Goal: Communication & Community: Answer question/provide support

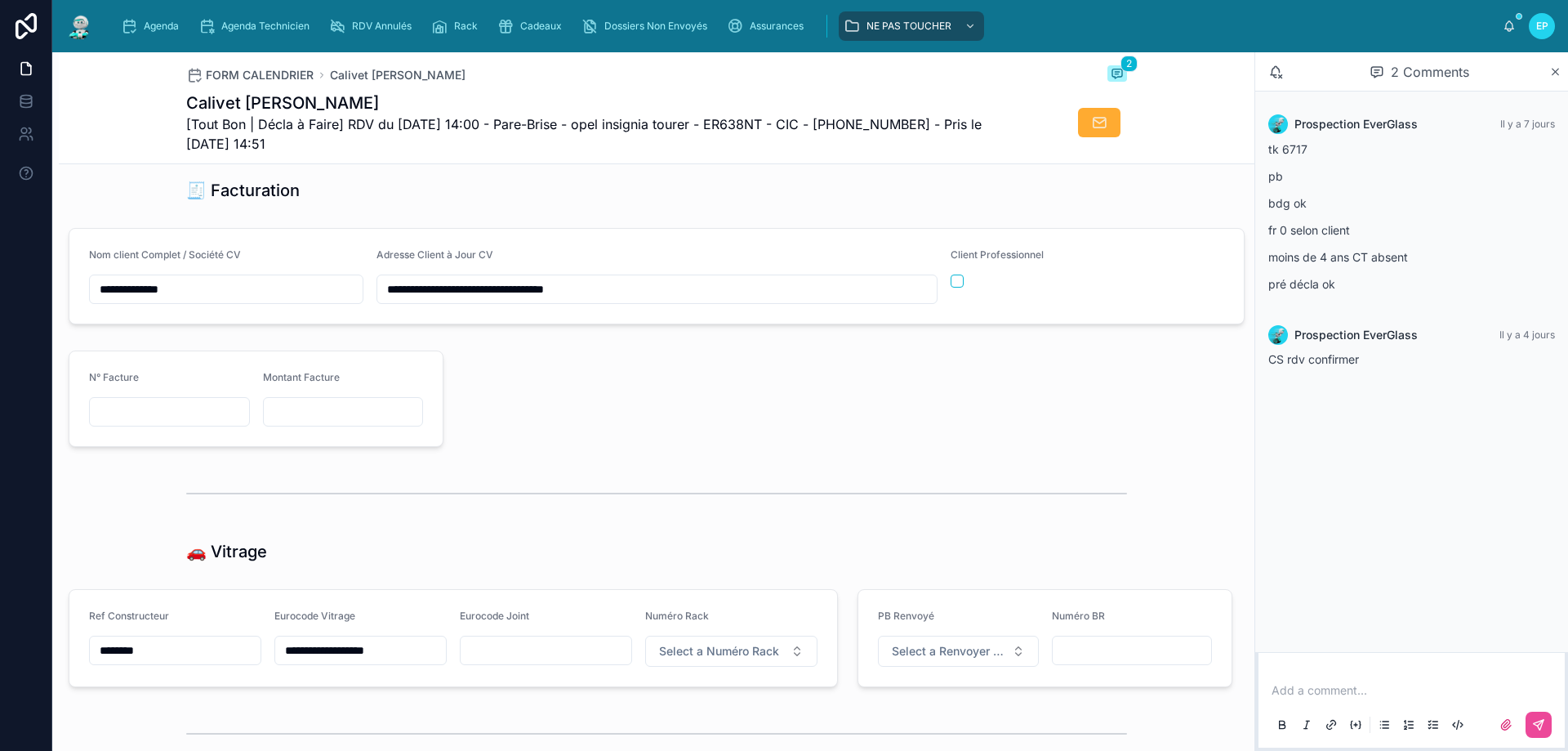
click at [662, 411] on div at bounding box center [848, 398] width 789 height 109
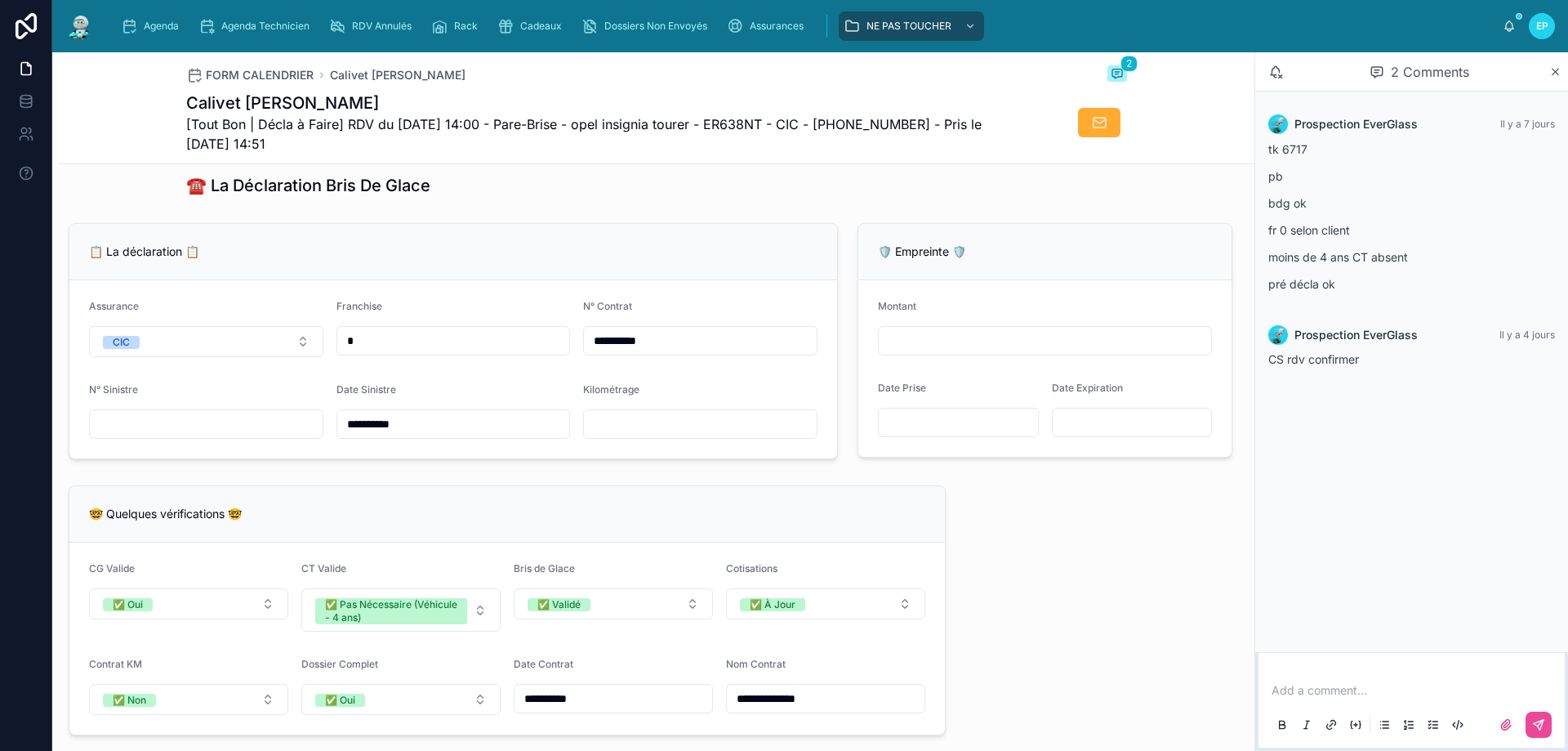
scroll to position [1062, 0]
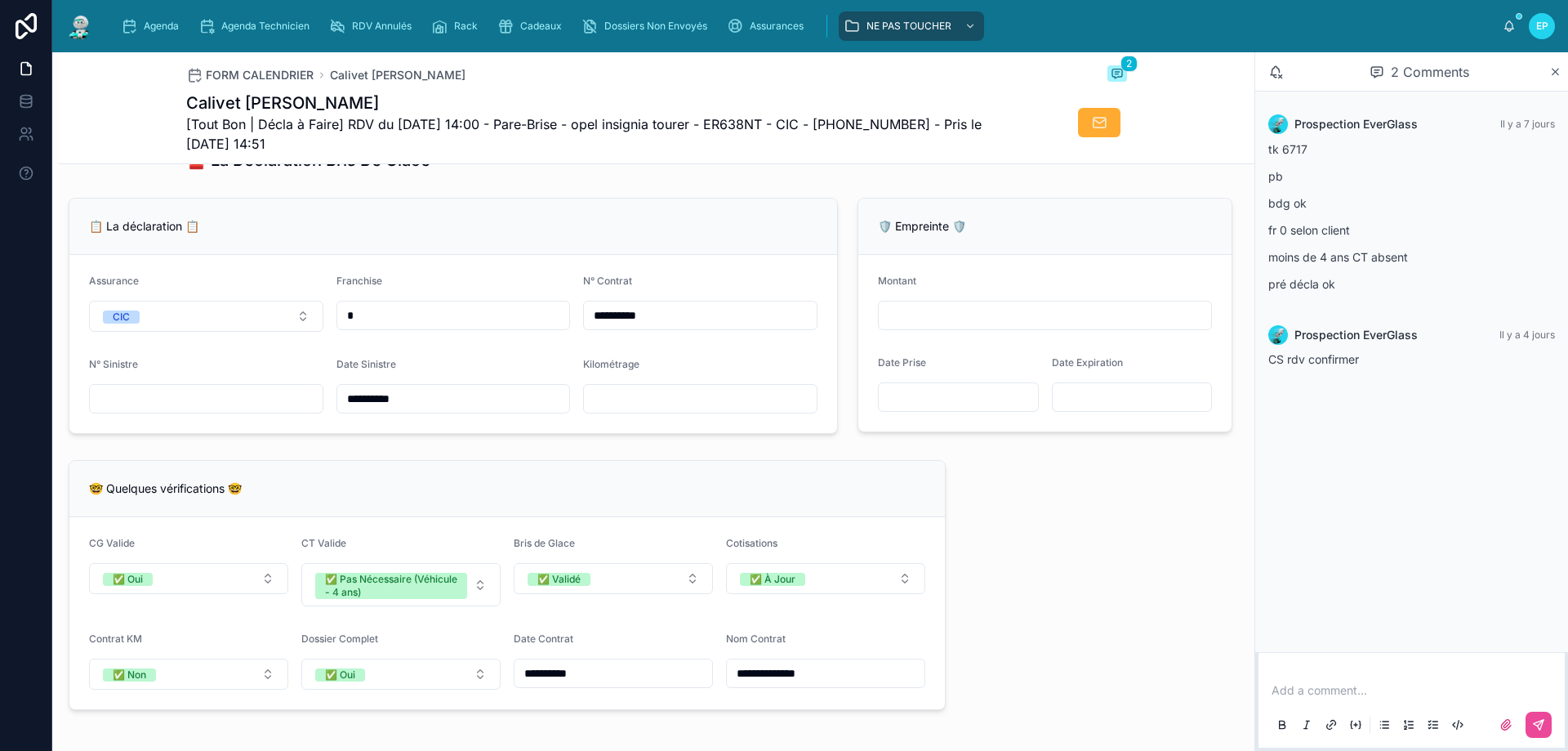
click at [603, 404] on input "text" at bounding box center [700, 398] width 233 height 23
type input "******"
click at [181, 410] on input "text" at bounding box center [206, 398] width 233 height 23
type input "*"
click at [697, 473] on div "🤓 Quelques vérifications 🤓" at bounding box center [507, 489] width 875 height 57
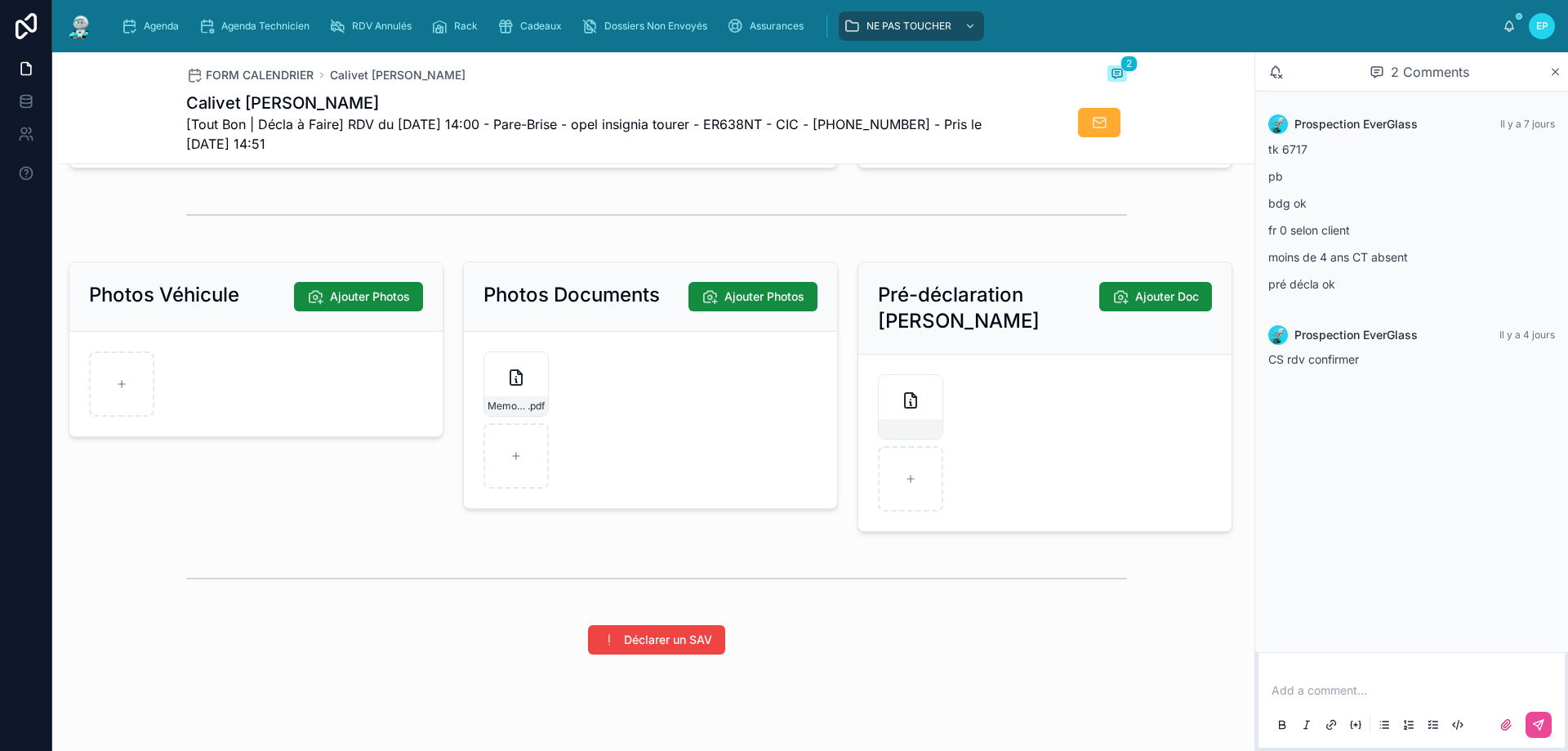
scroll to position [2205, 0]
click at [600, 409] on form "Memo-Vehicule-Assure-(3) .pdf" at bounding box center [650, 418] width 373 height 176
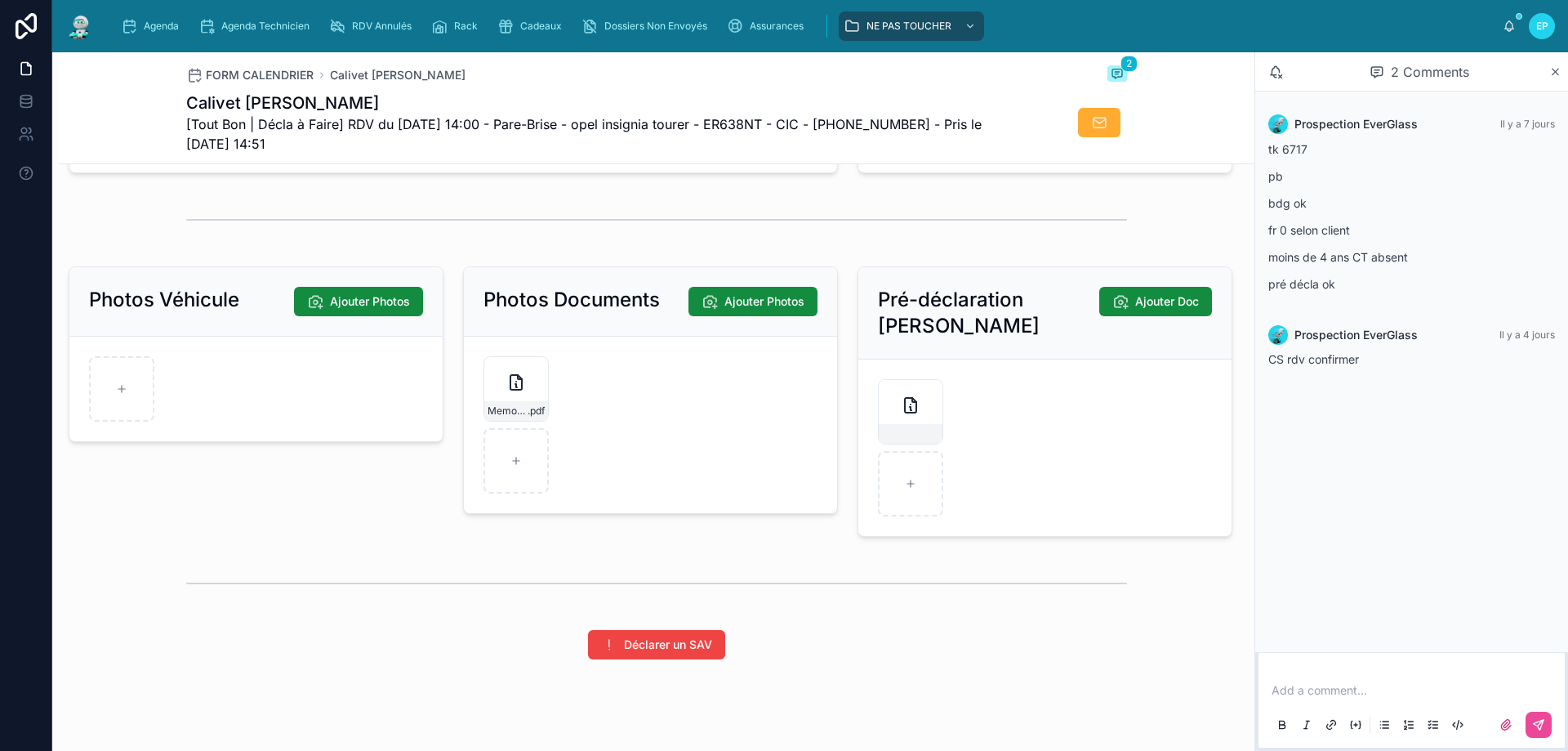
scroll to position [2094, 0]
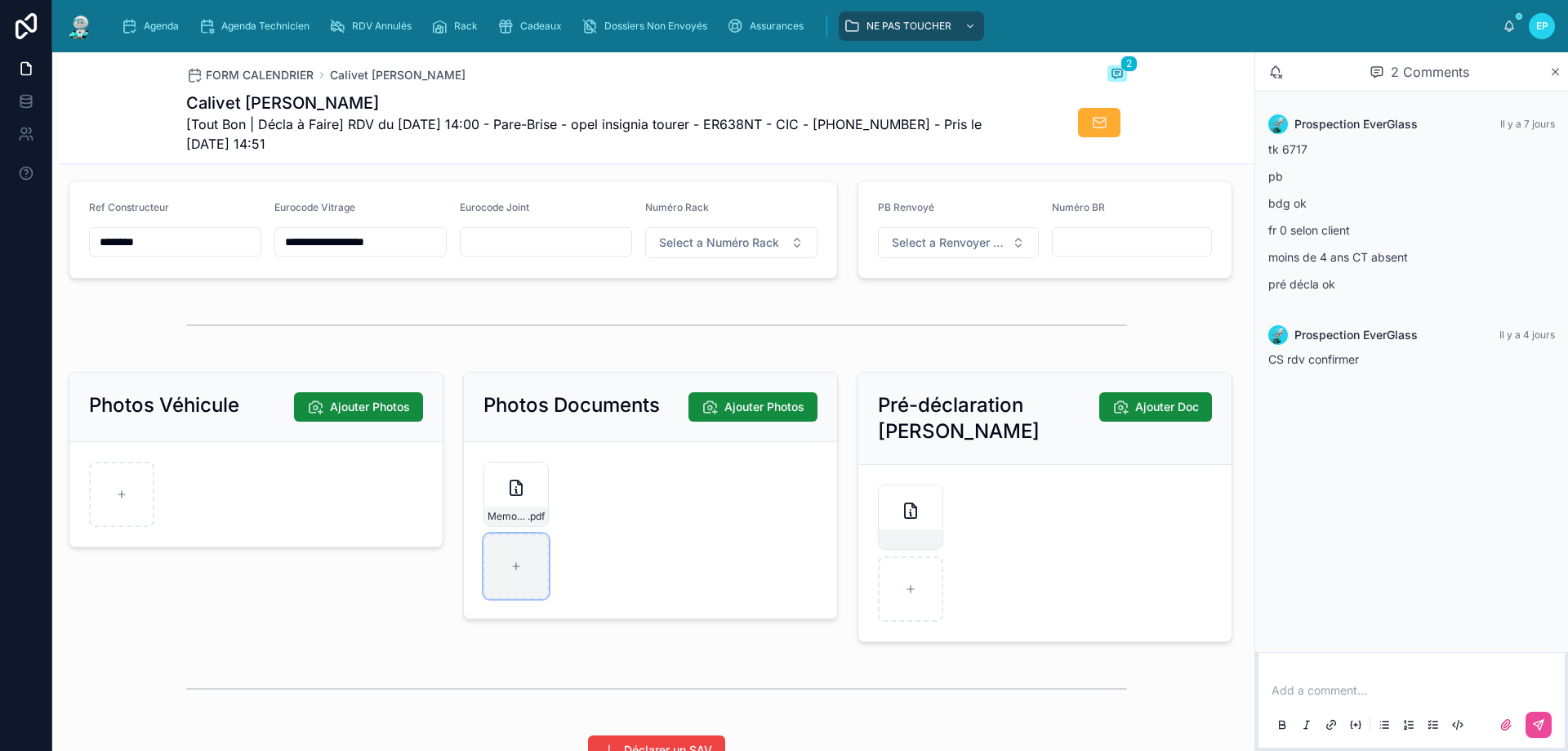
click at [522, 574] on div at bounding box center [516, 566] width 65 height 65
type input "**********"
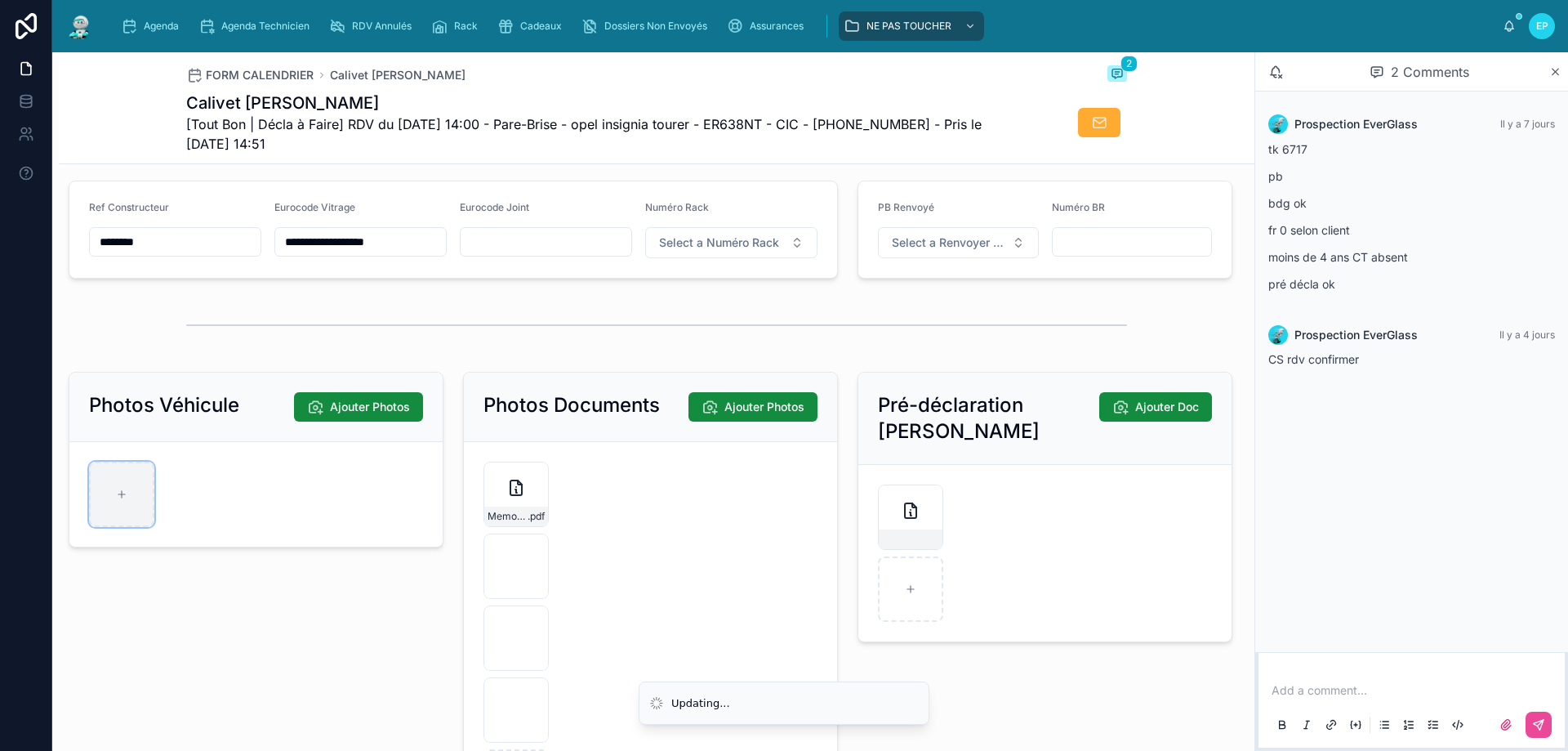
click at [110, 494] on div at bounding box center [122, 494] width 65 height 65
type input "**********"
click at [791, 556] on form "Memo-Vehicule-Assure-(3) .pdf IMG_0357 .JPG IMG_0358 .JPG IMG_0362 .PNG" at bounding box center [650, 638] width 373 height 392
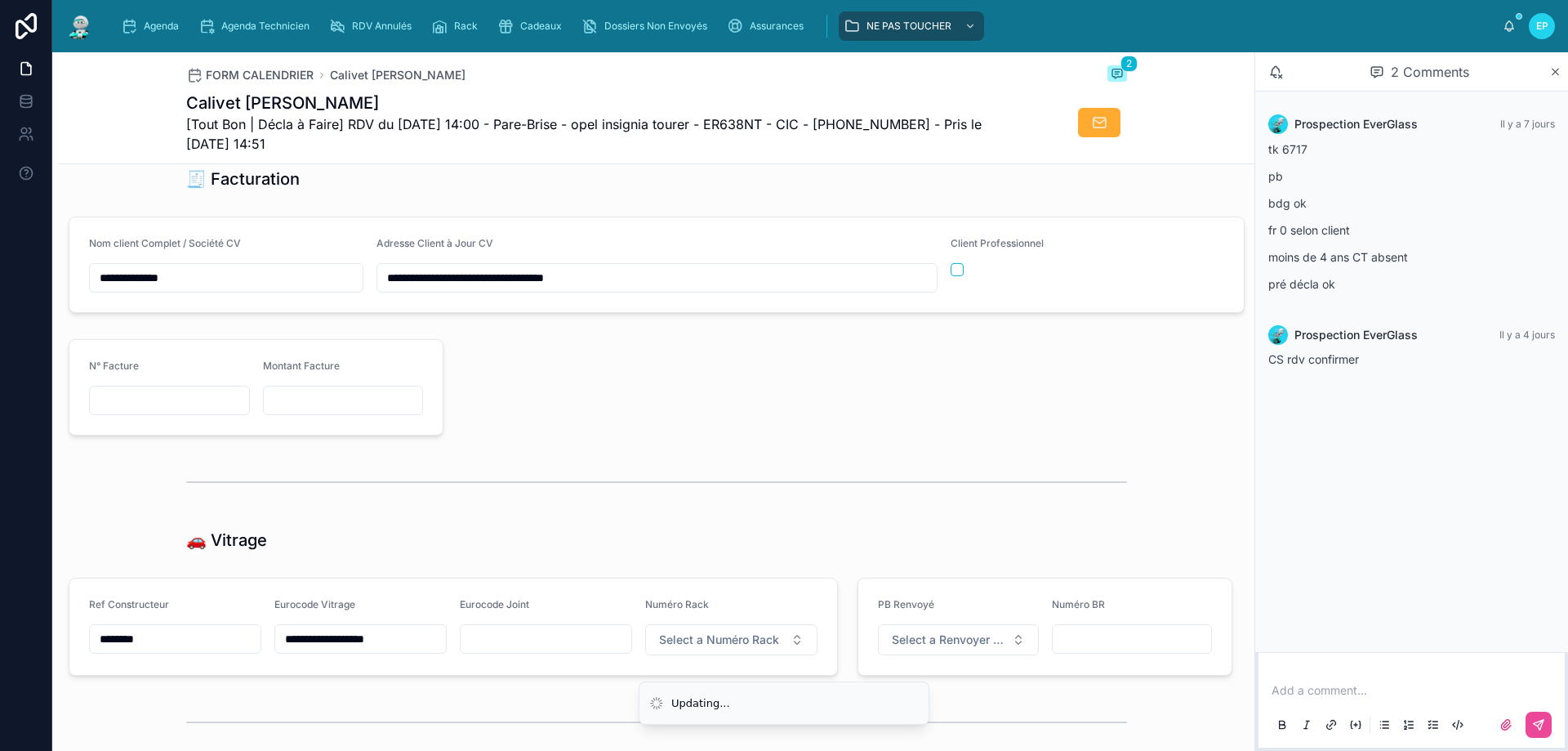
scroll to position [1686, 0]
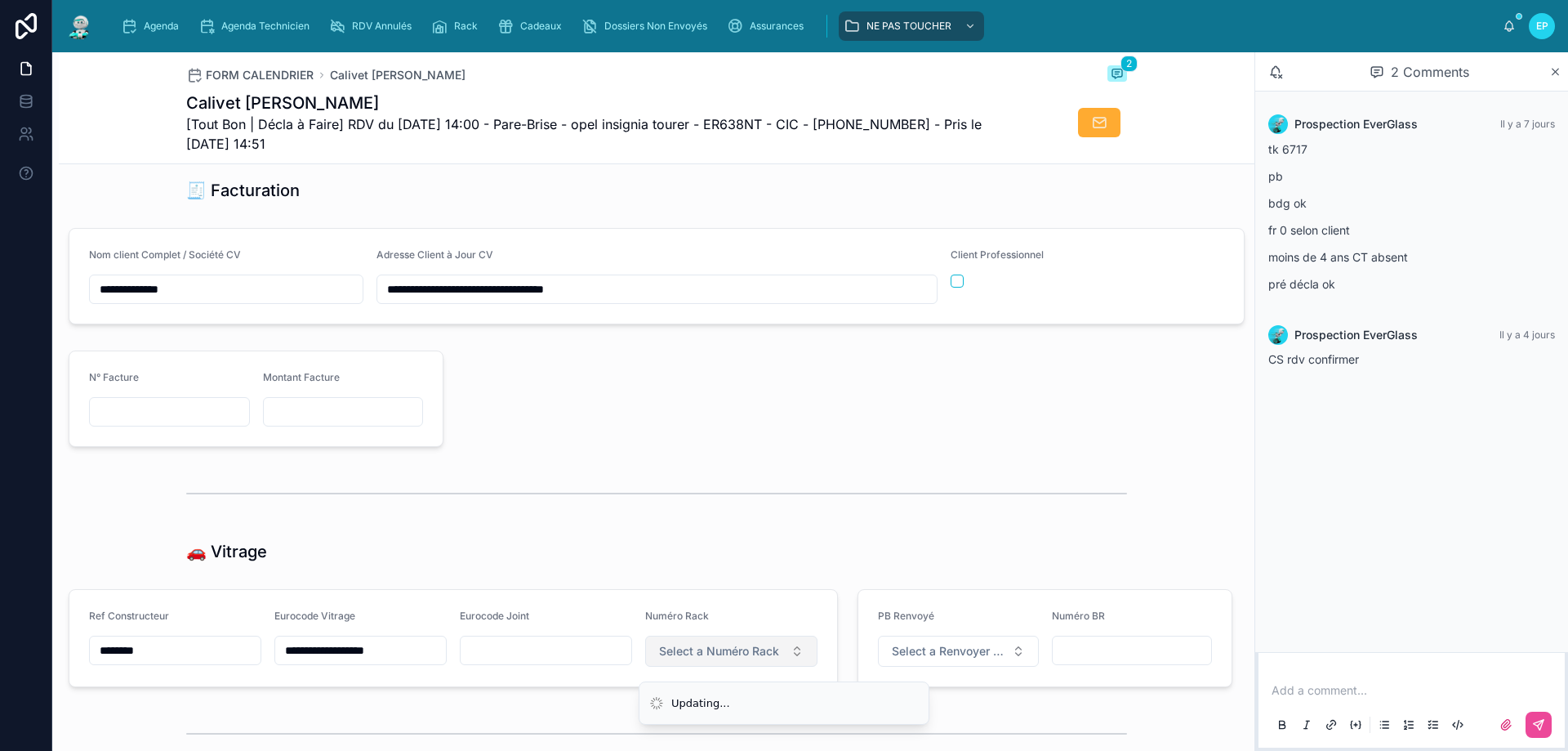
click at [787, 657] on button "Select a Numéro Rack" at bounding box center [731, 651] width 173 height 31
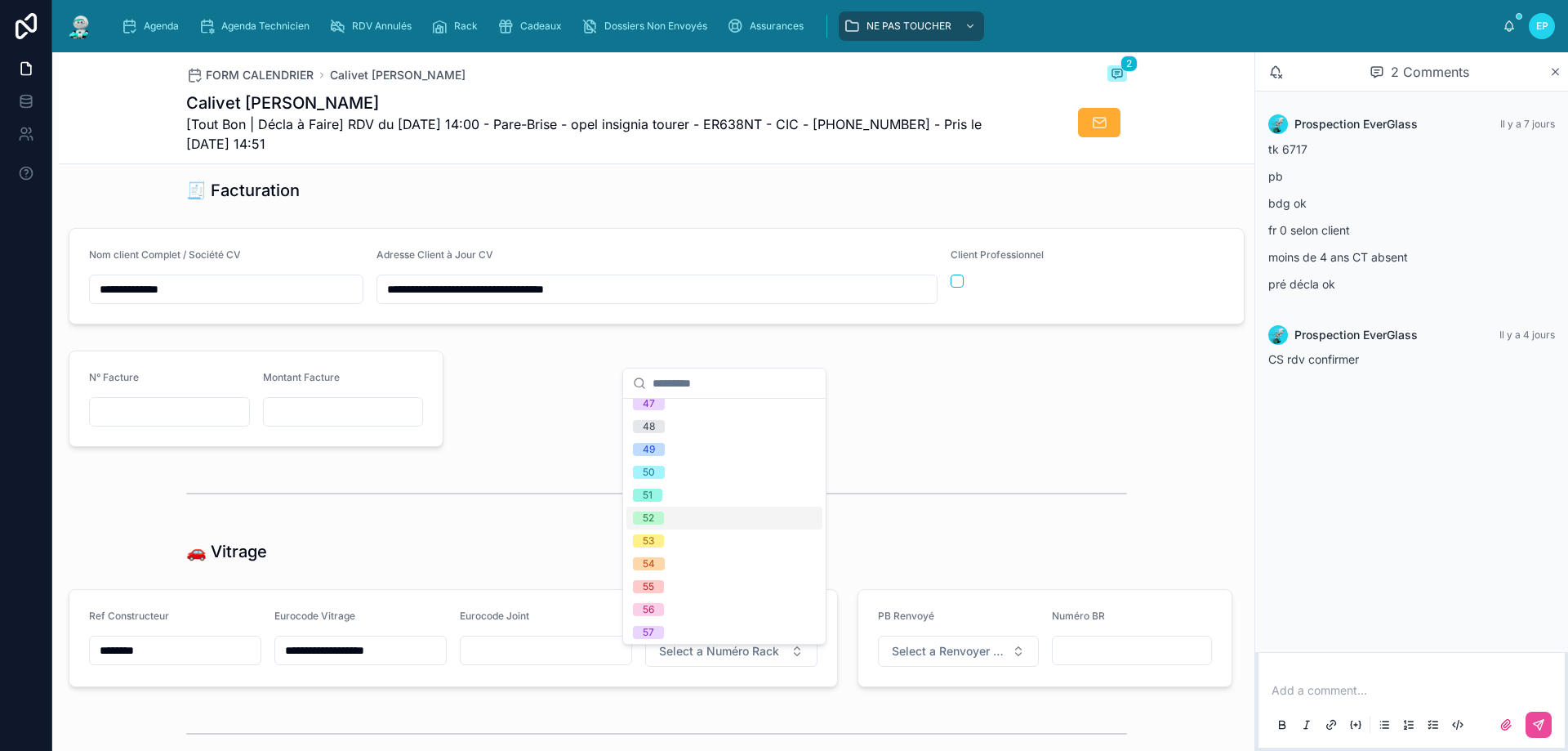
click at [673, 528] on div "52" at bounding box center [724, 517] width 196 height 23
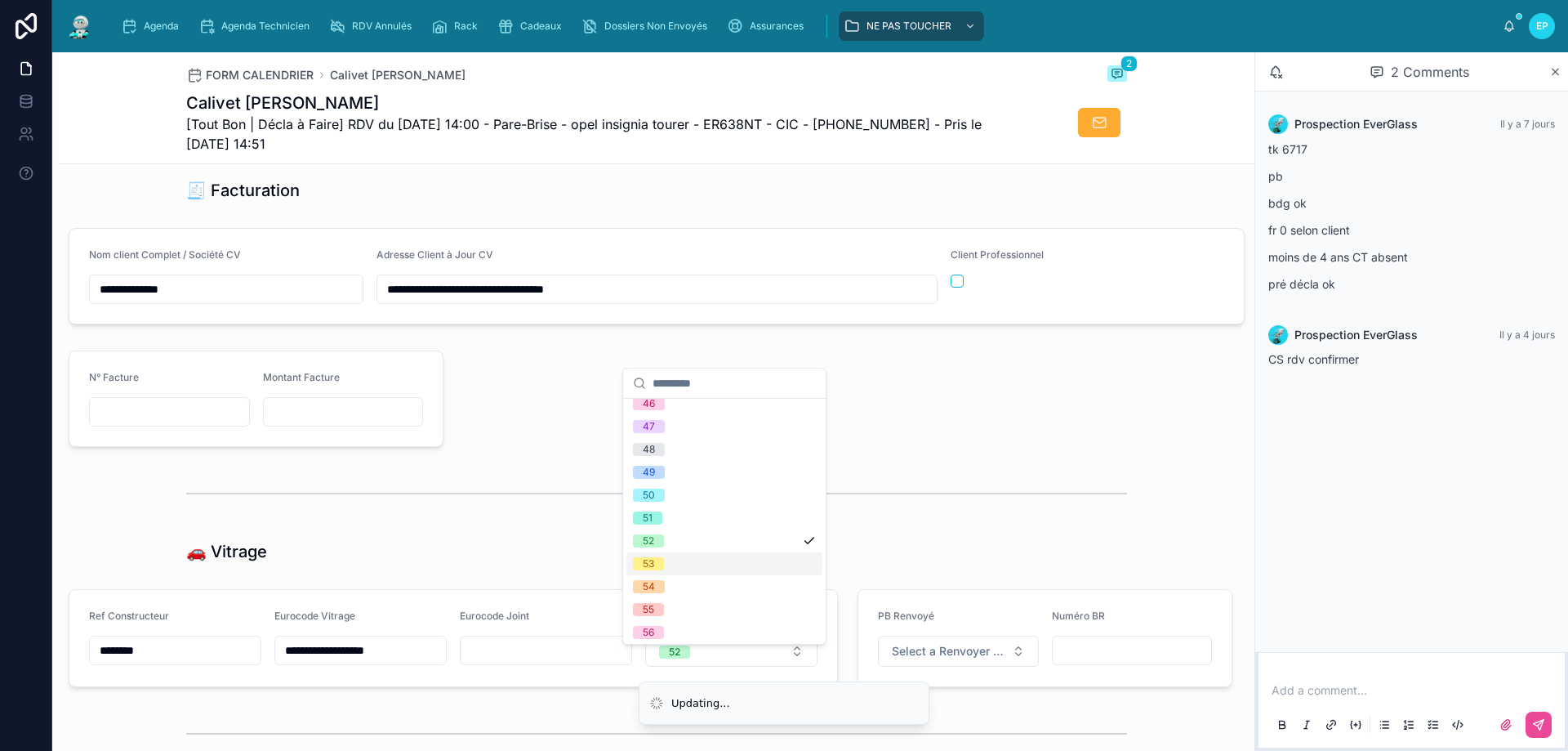
scroll to position [1085, 0]
click at [983, 434] on div at bounding box center [848, 398] width 789 height 109
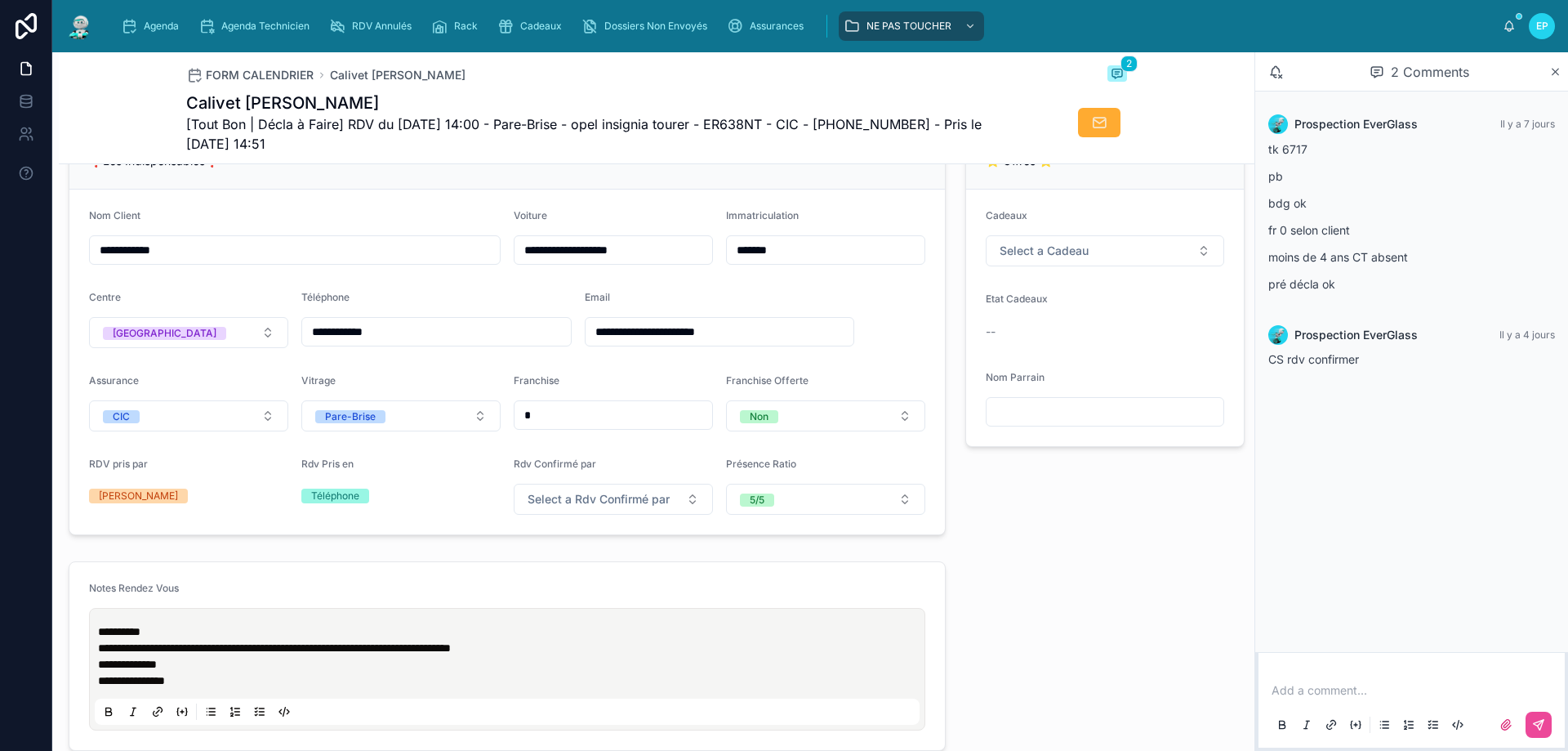
scroll to position [408, 0]
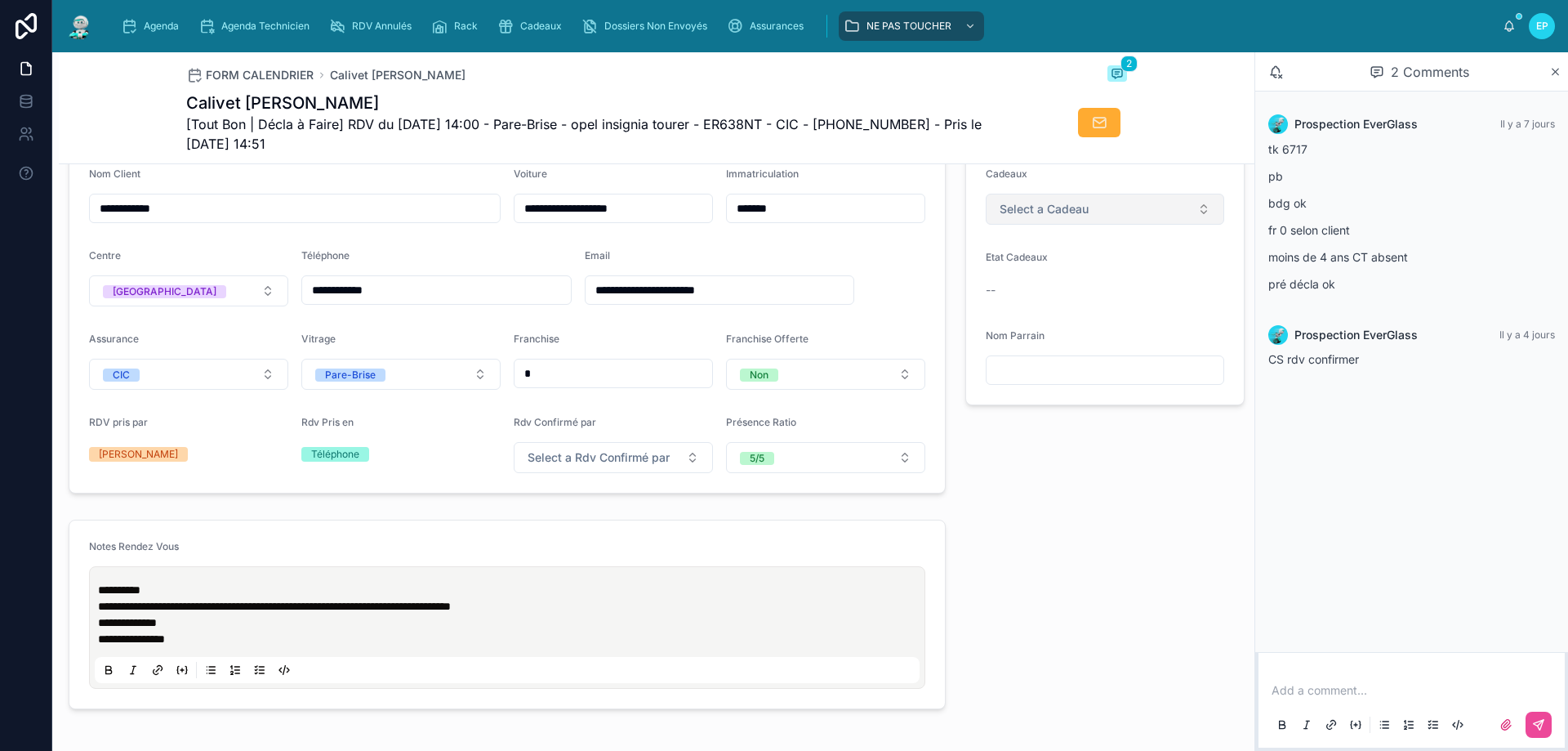
click at [1098, 220] on button "Select a Cadeau" at bounding box center [1106, 209] width 239 height 31
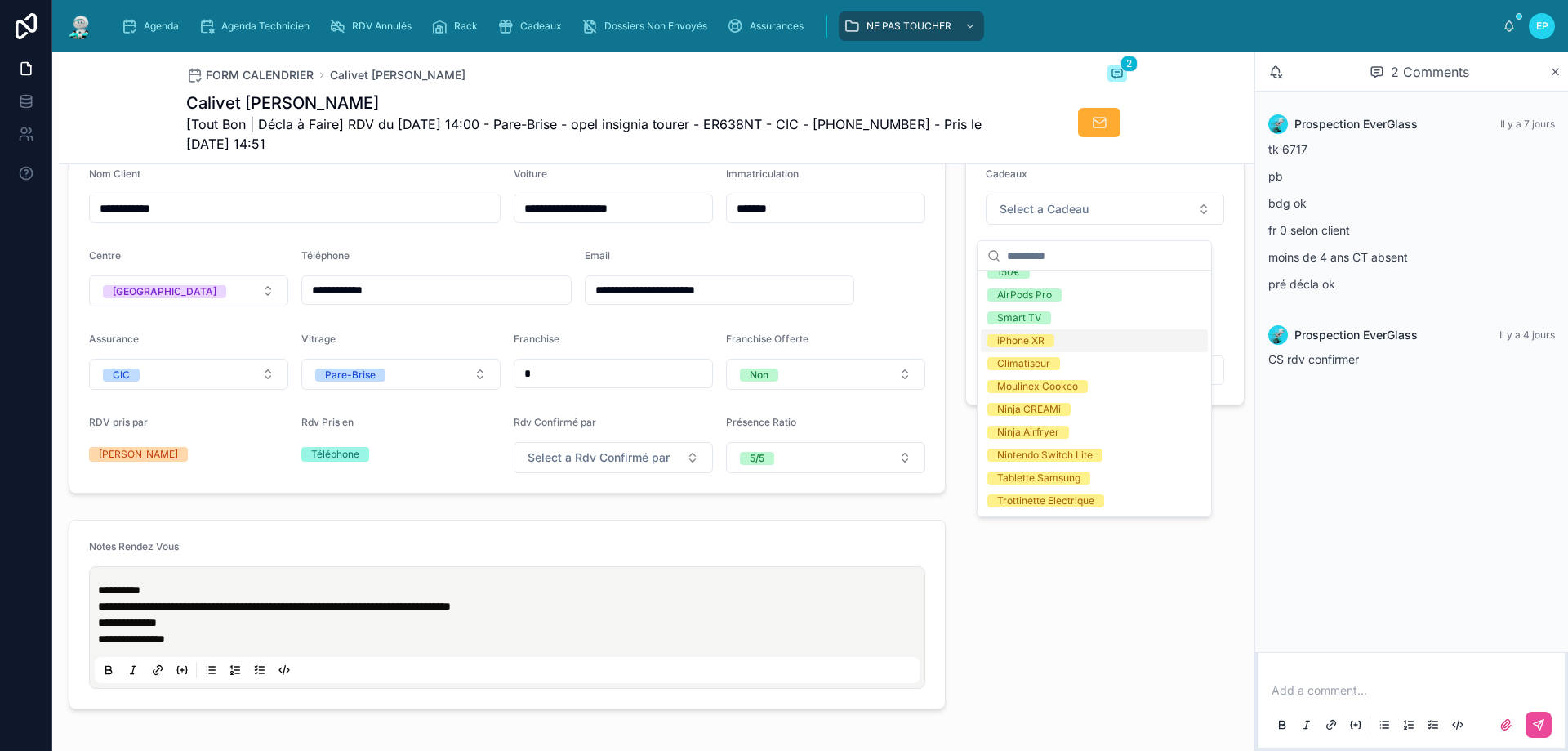
scroll to position [82, 0]
click at [1072, 448] on div "Trottinette Electrique" at bounding box center [1095, 456] width 227 height 23
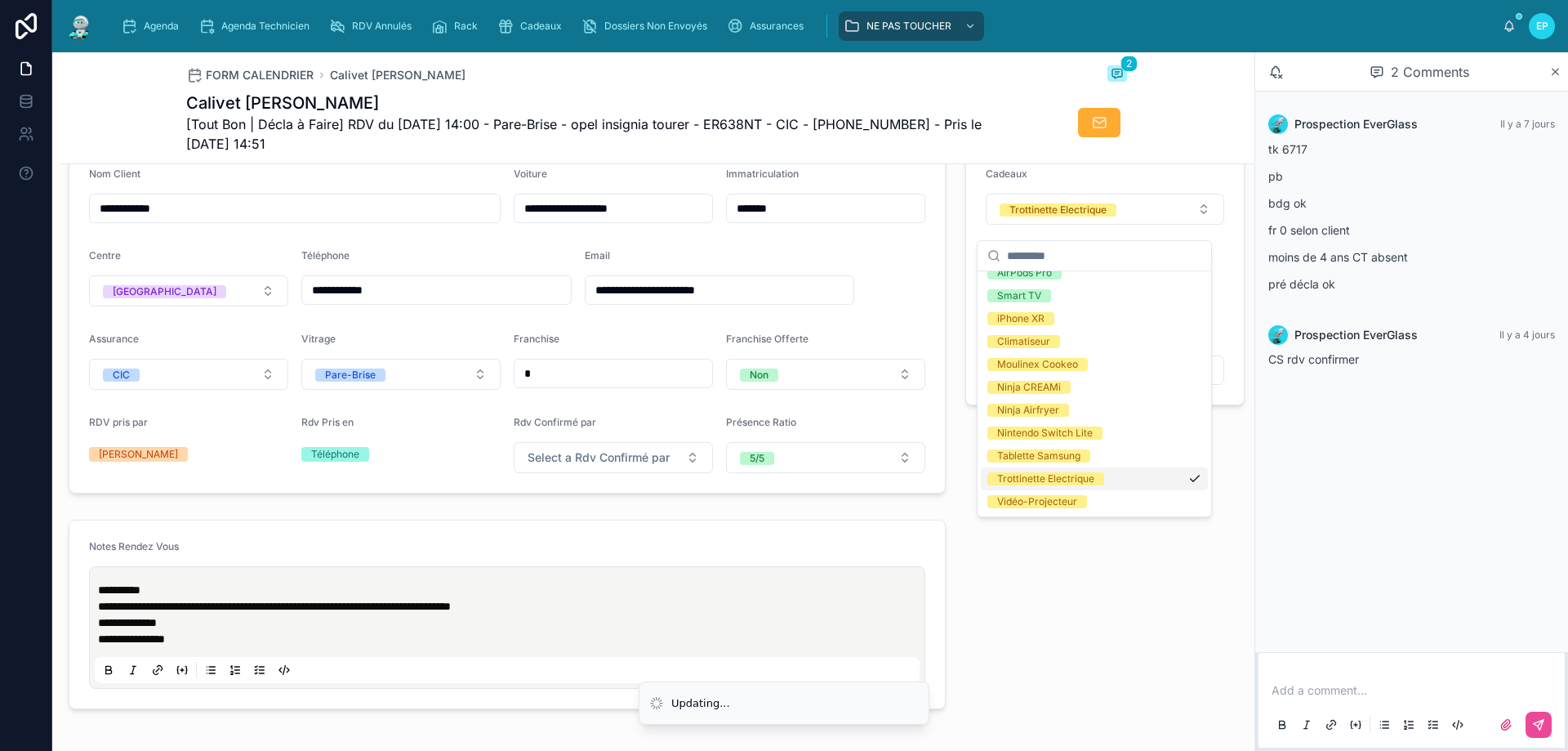
scroll to position [104, 0]
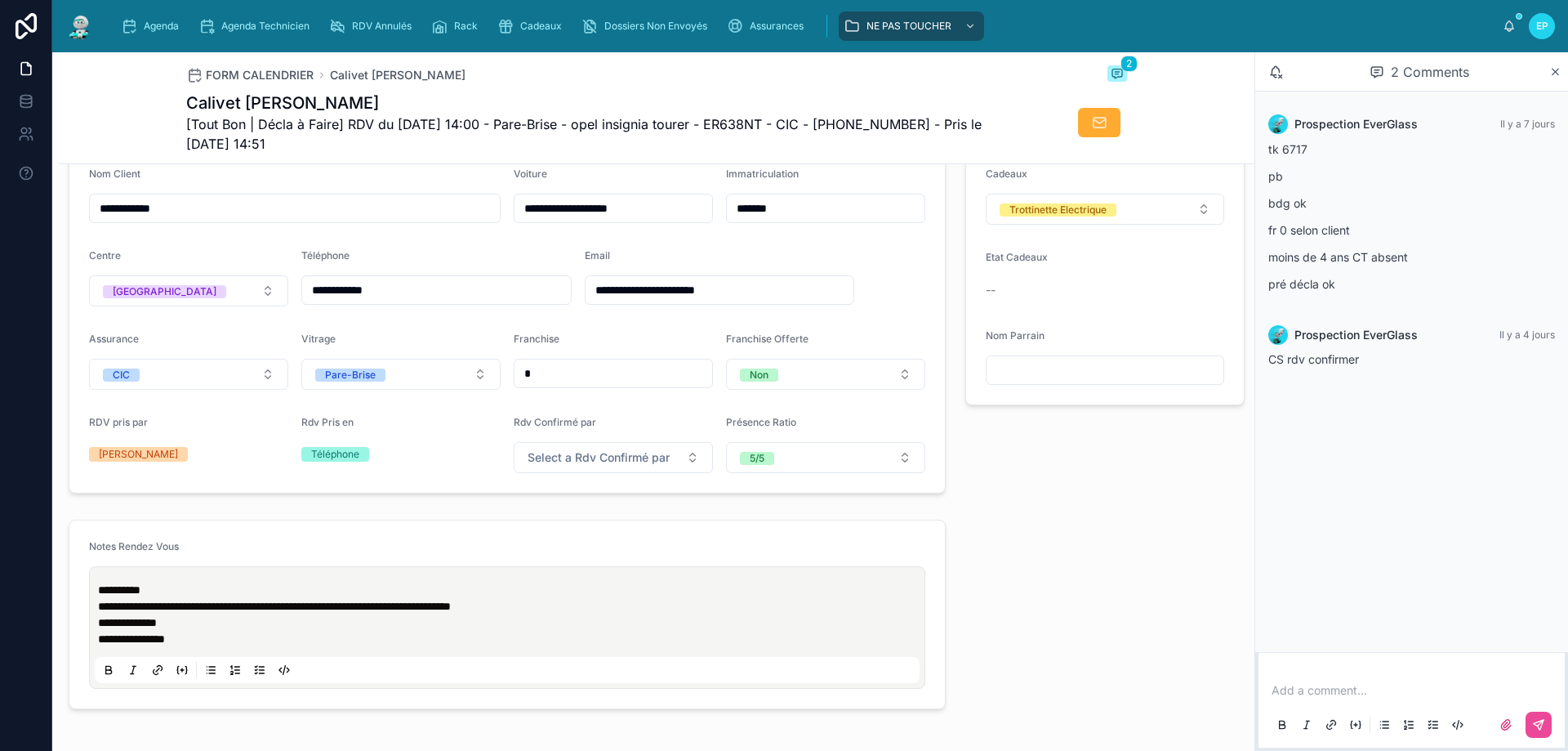
click at [1106, 270] on div "Etat Cadeaux" at bounding box center [1106, 260] width 239 height 19
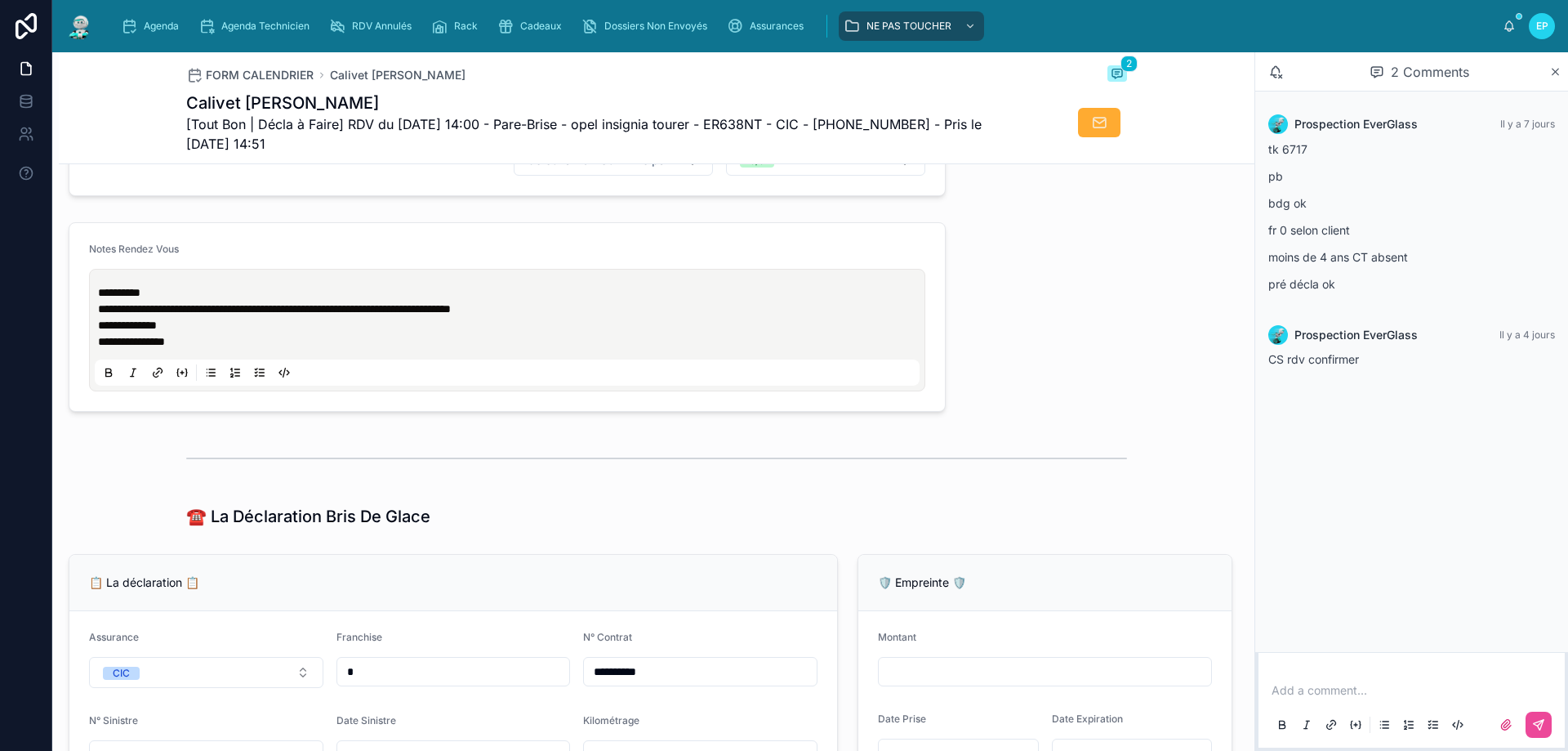
scroll to position [735, 0]
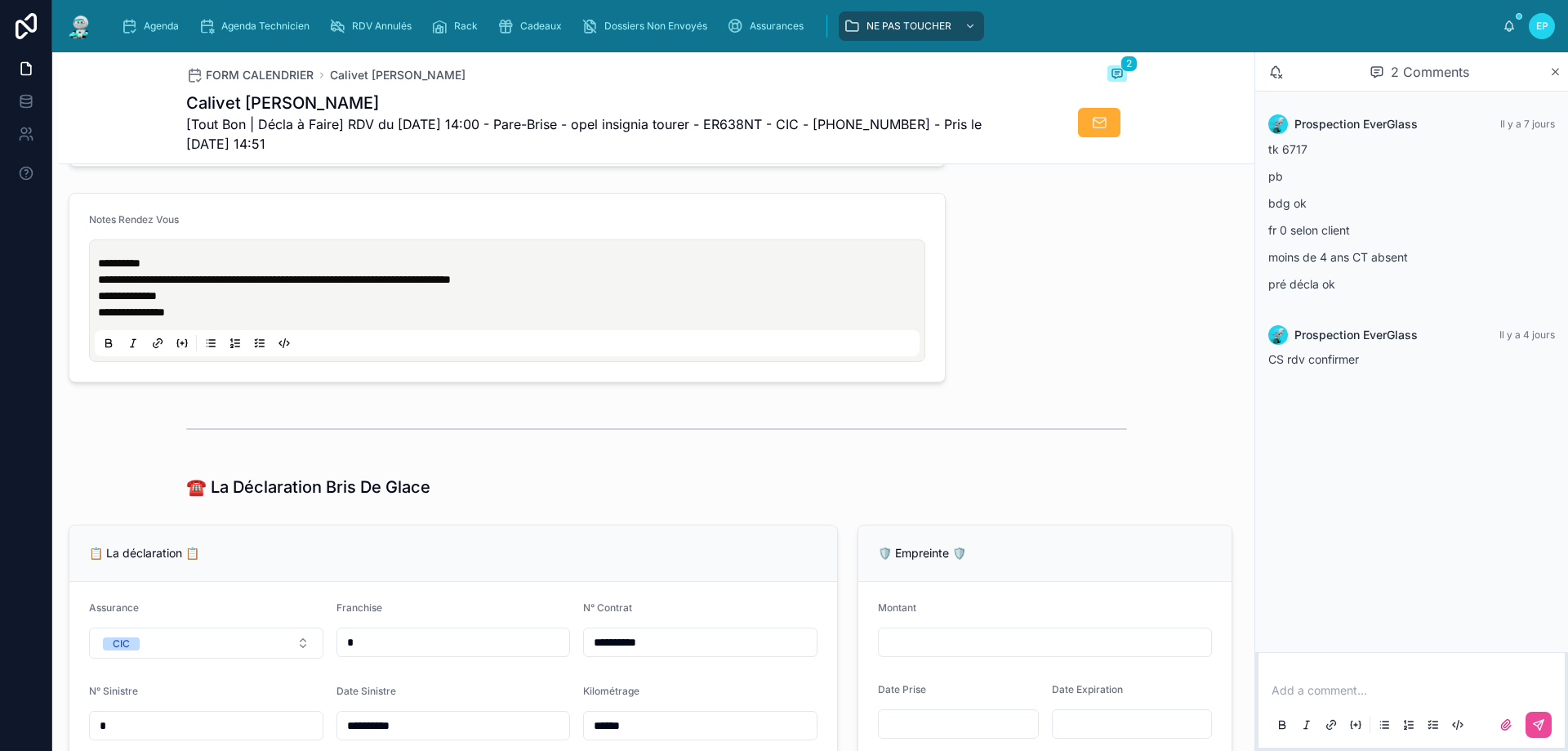
click at [611, 424] on div at bounding box center [657, 428] width 941 height 41
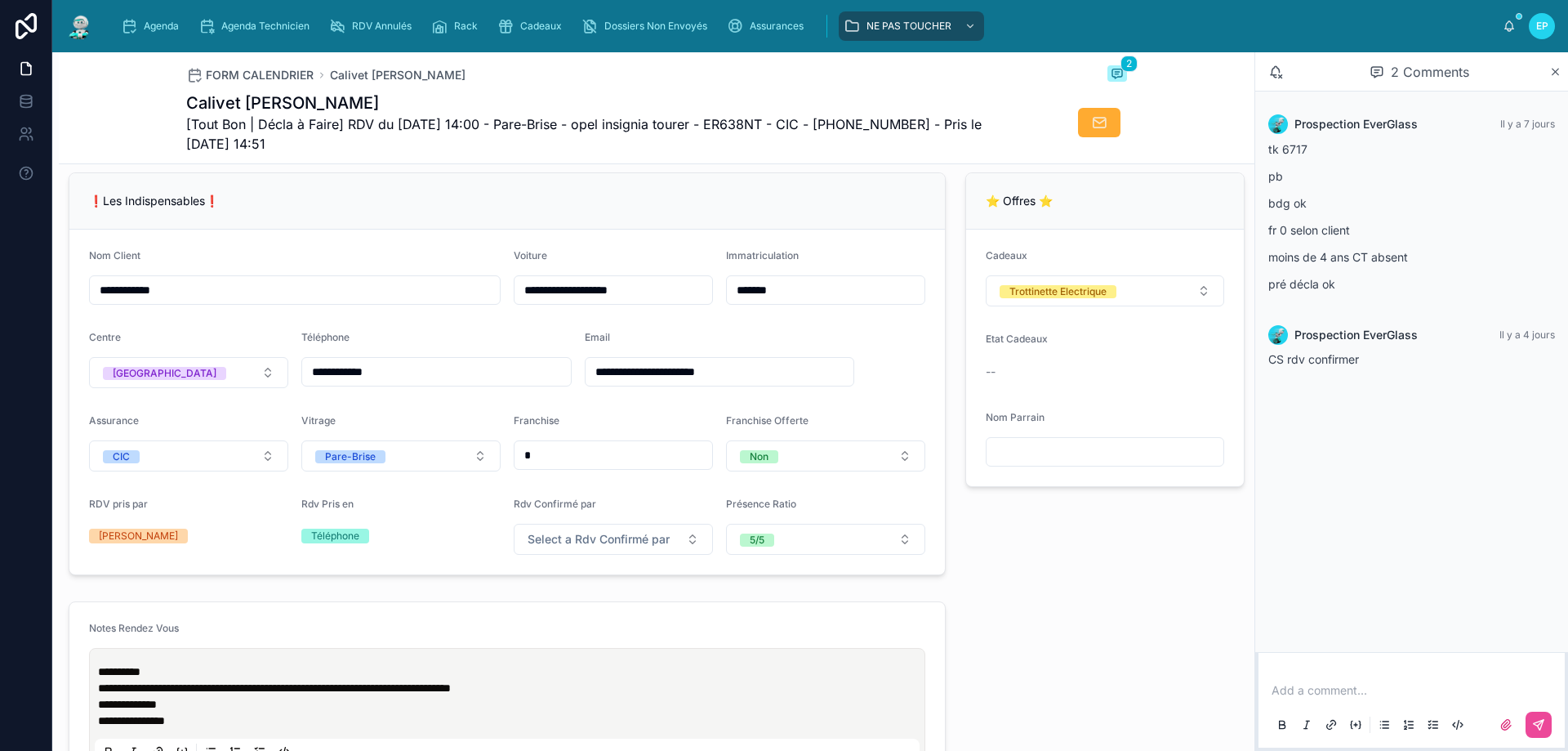
scroll to position [0, 0]
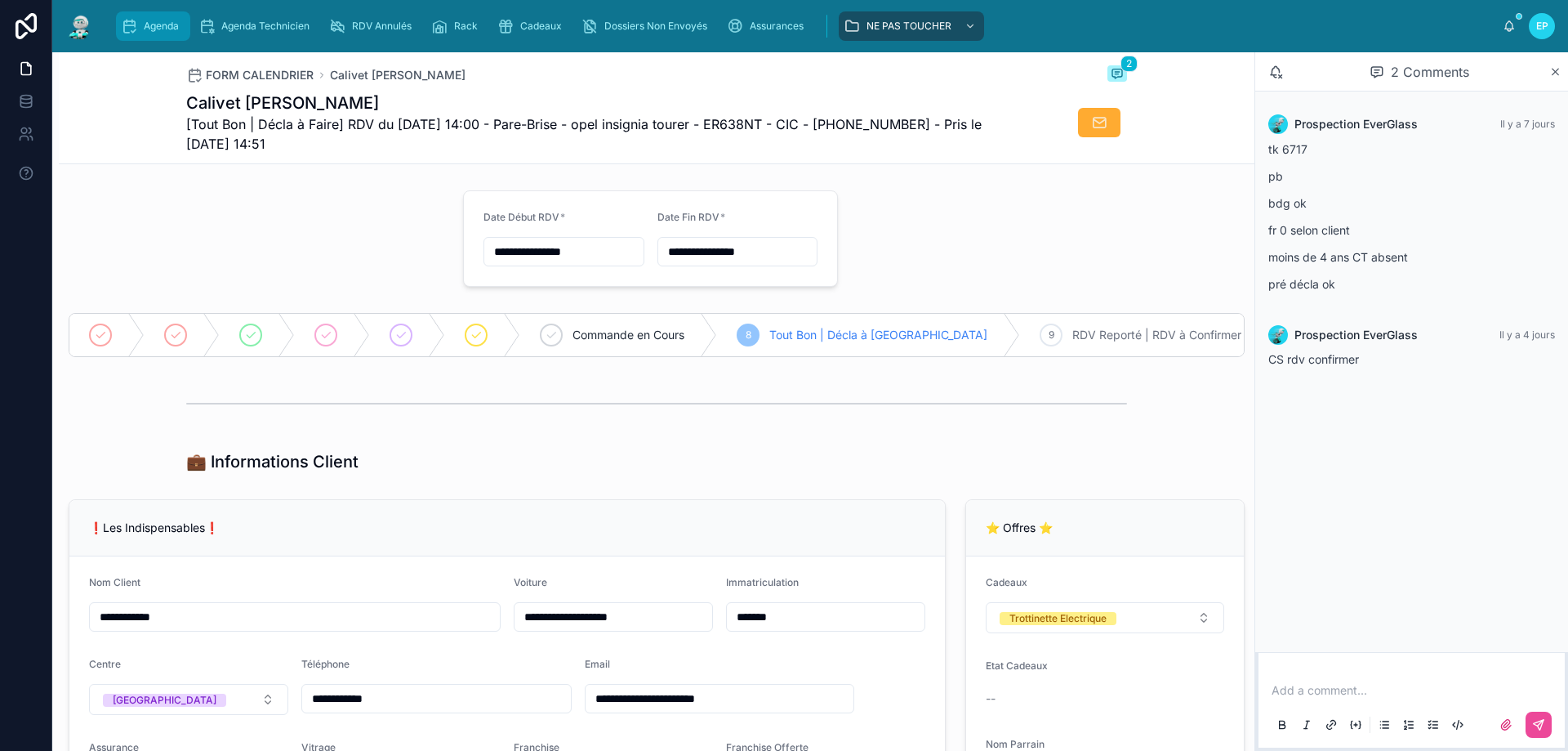
click at [159, 34] on div "Agenda" at bounding box center [153, 26] width 64 height 26
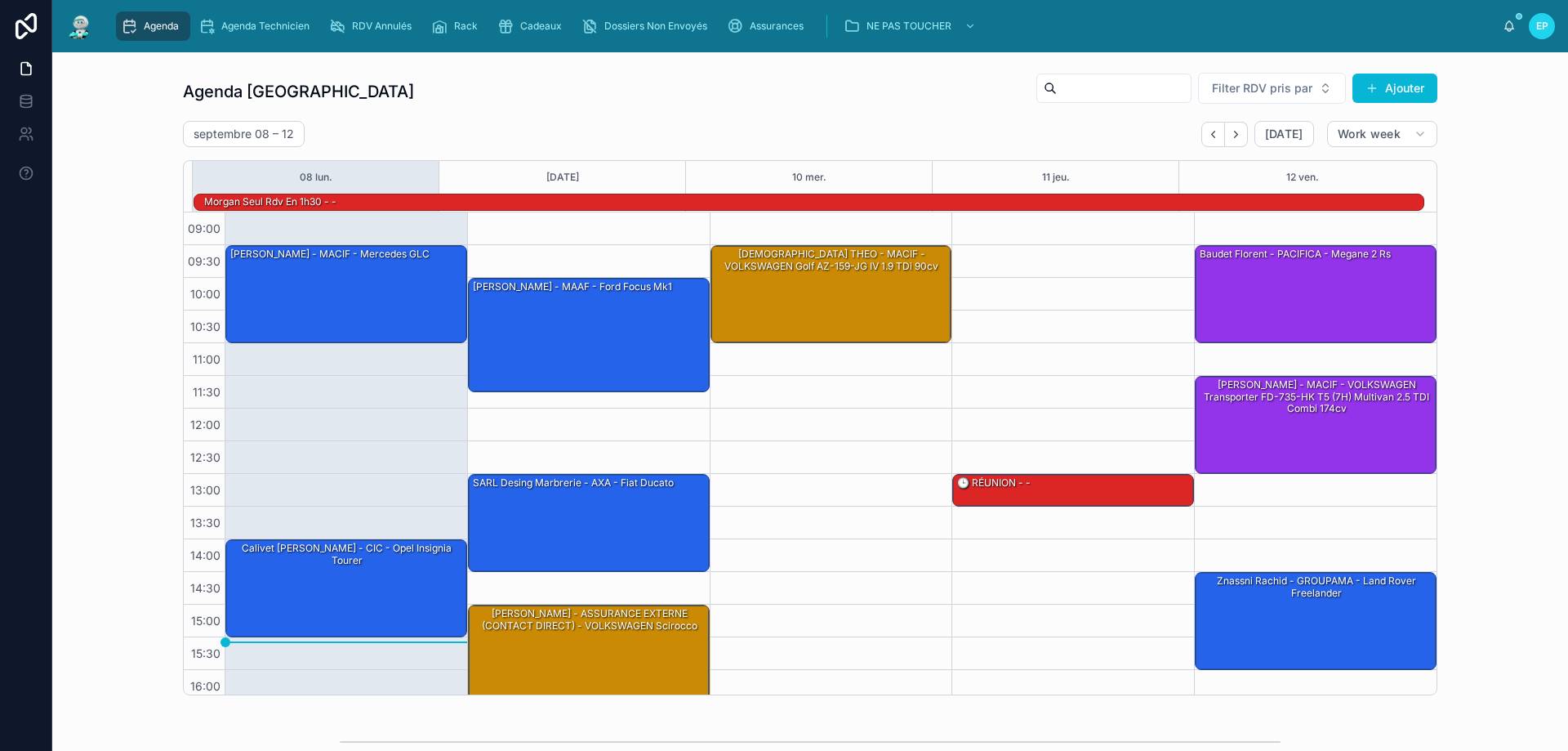
scroll to position [107, 0]
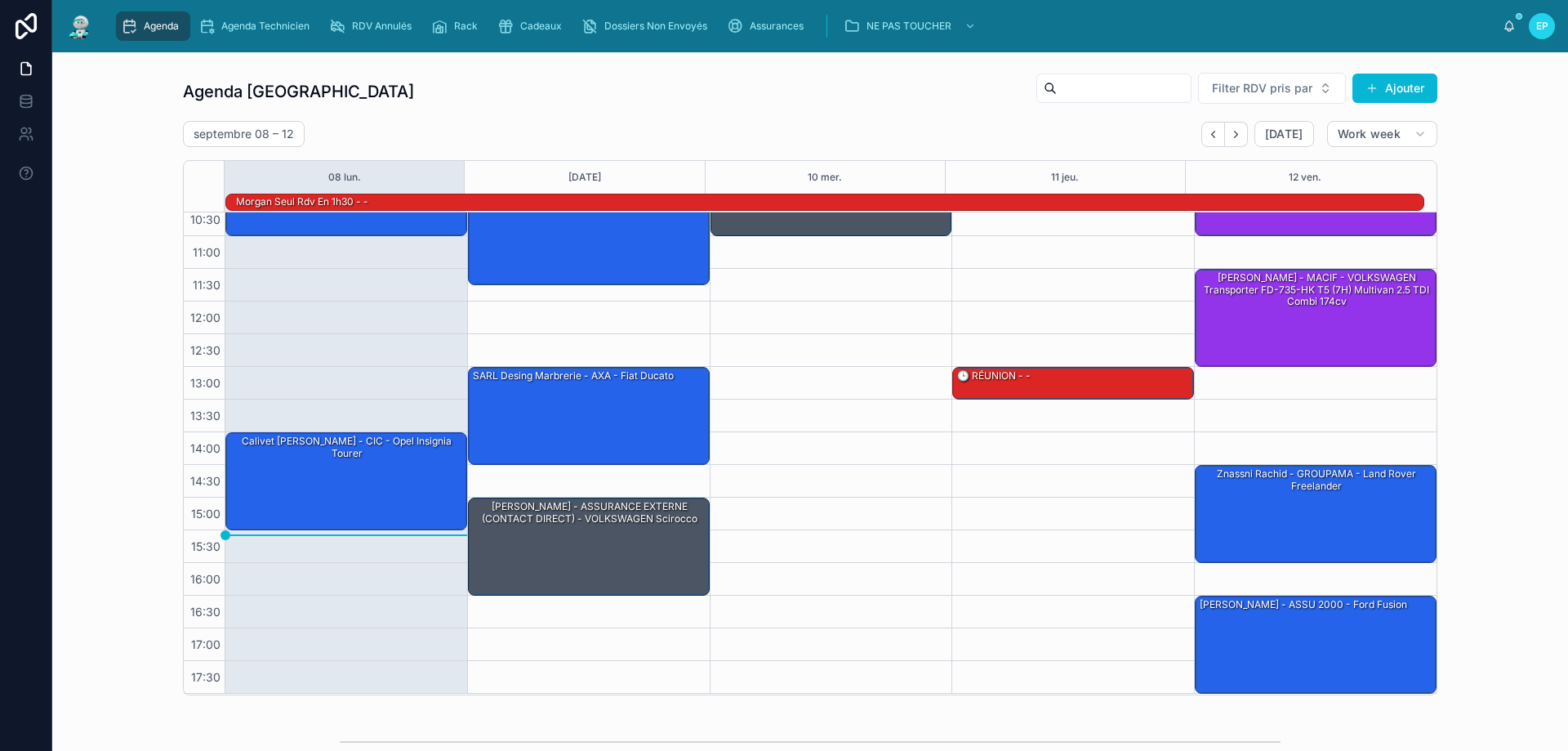
click at [370, 352] on div "09:30 – 11:00 [PERSON_NAME] - MACIF - Mercedes GLC 14:00 – 15:30 Calivet [PERSO…" at bounding box center [345, 399] width 243 height 588
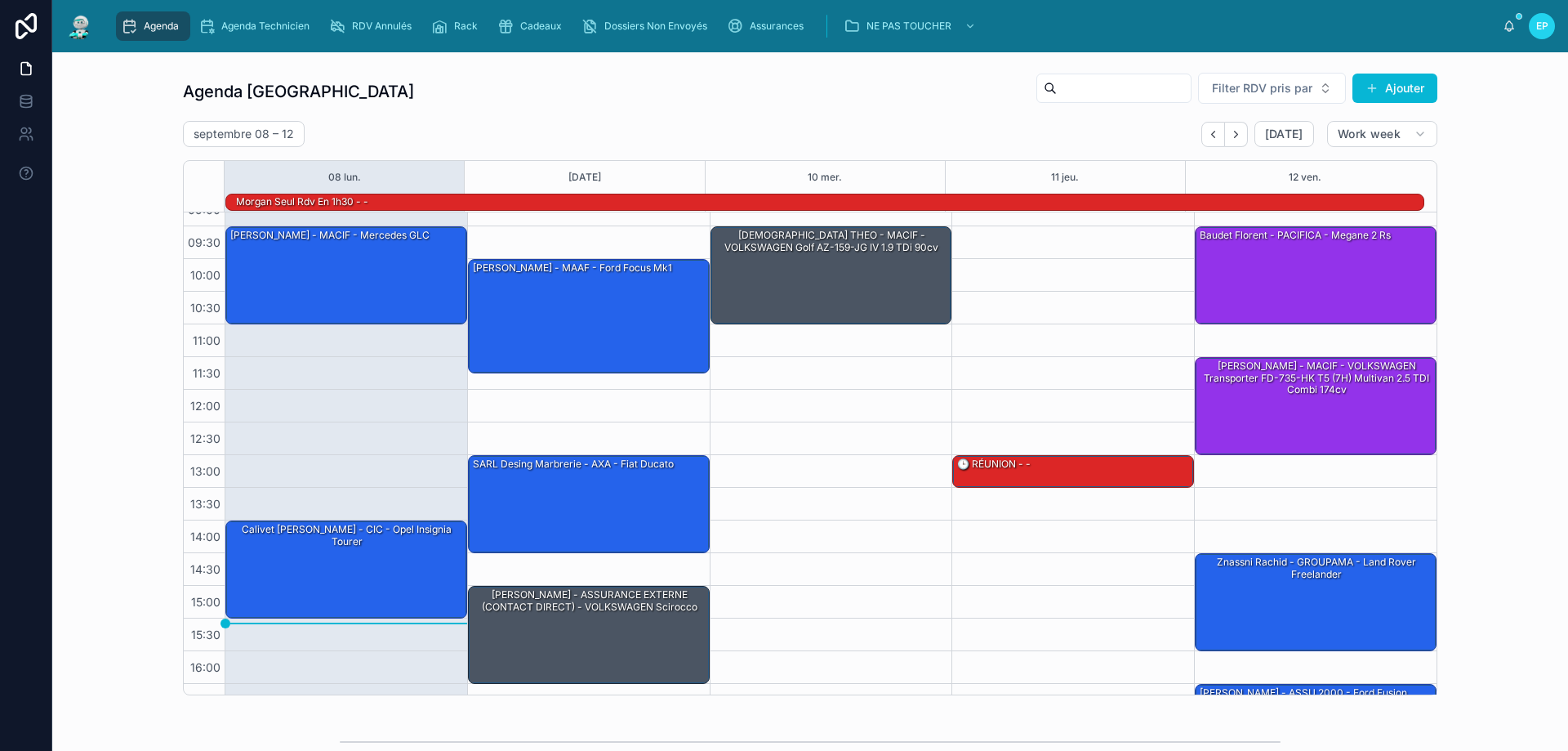
scroll to position [0, 0]
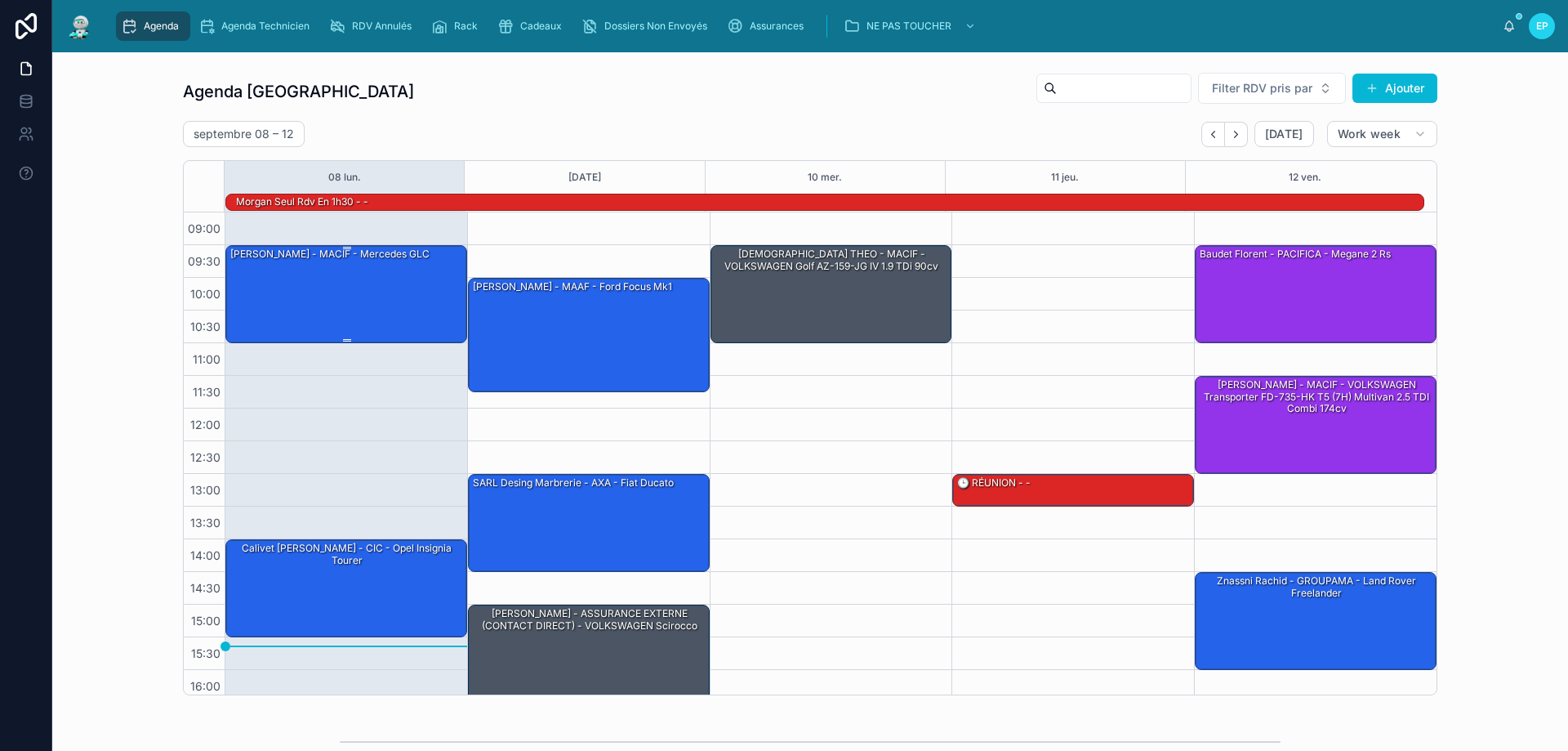
click at [342, 284] on div "[PERSON_NAME] - MACIF - Mercedes GLC" at bounding box center [347, 294] width 237 height 95
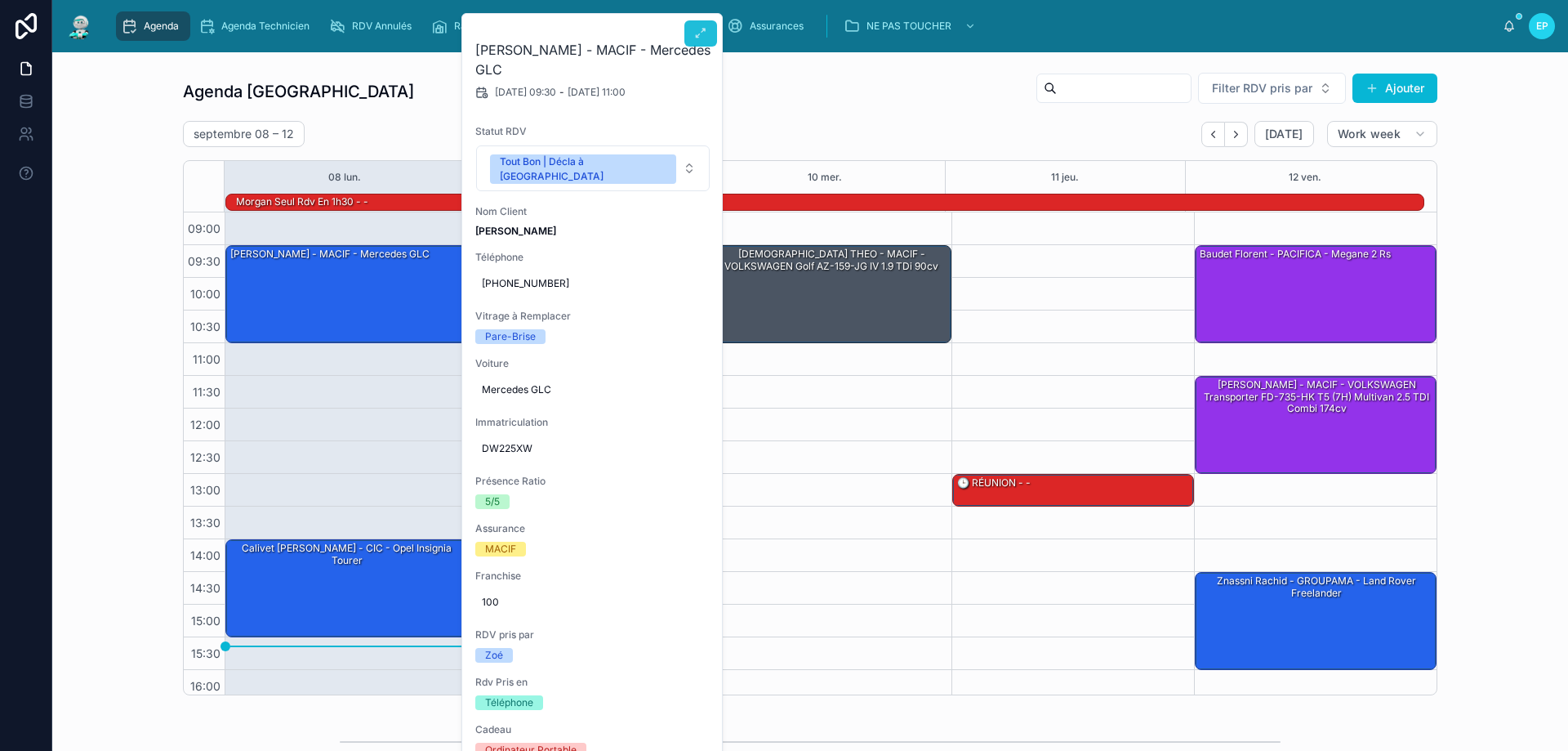
click at [695, 39] on icon at bounding box center [701, 33] width 13 height 13
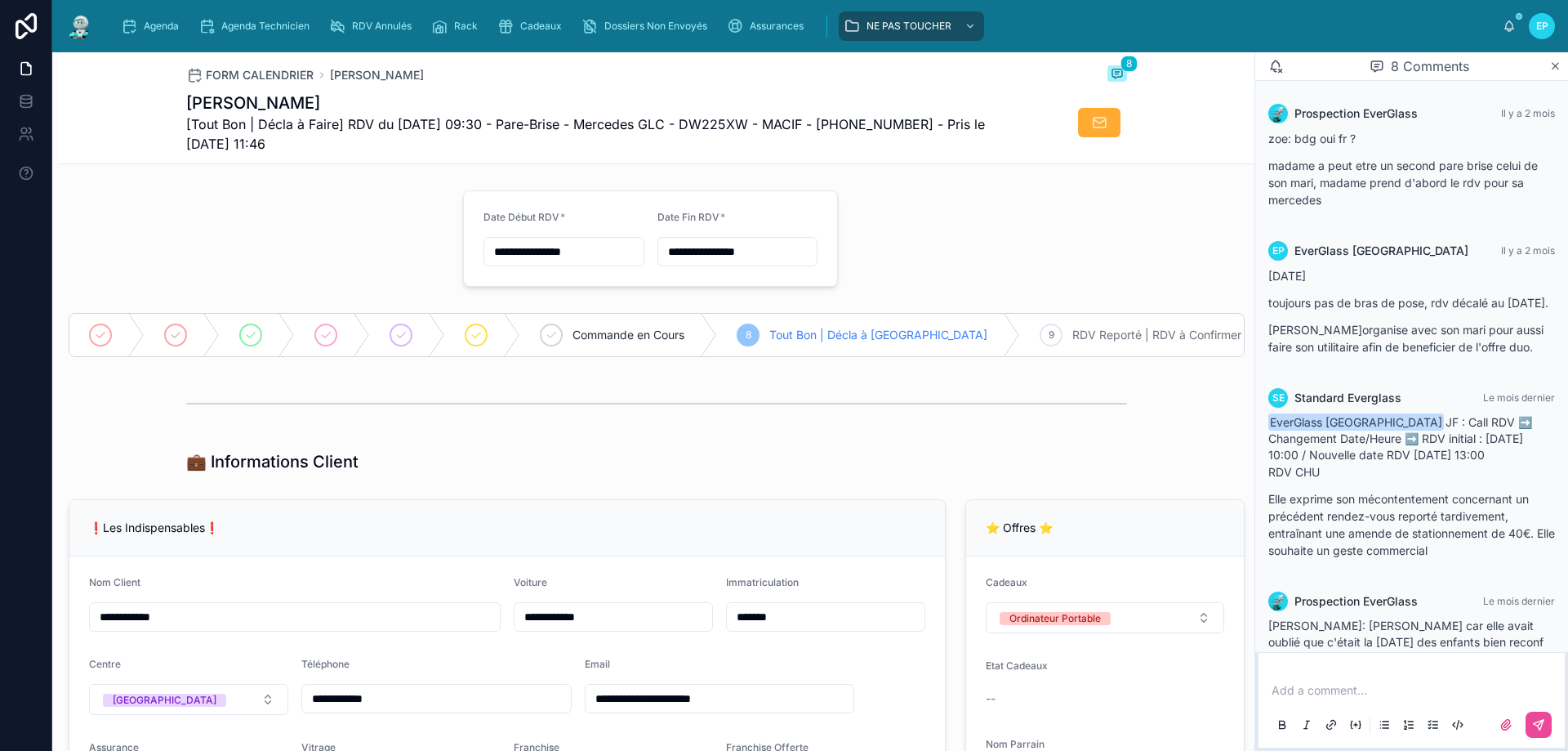
scroll to position [843, 0]
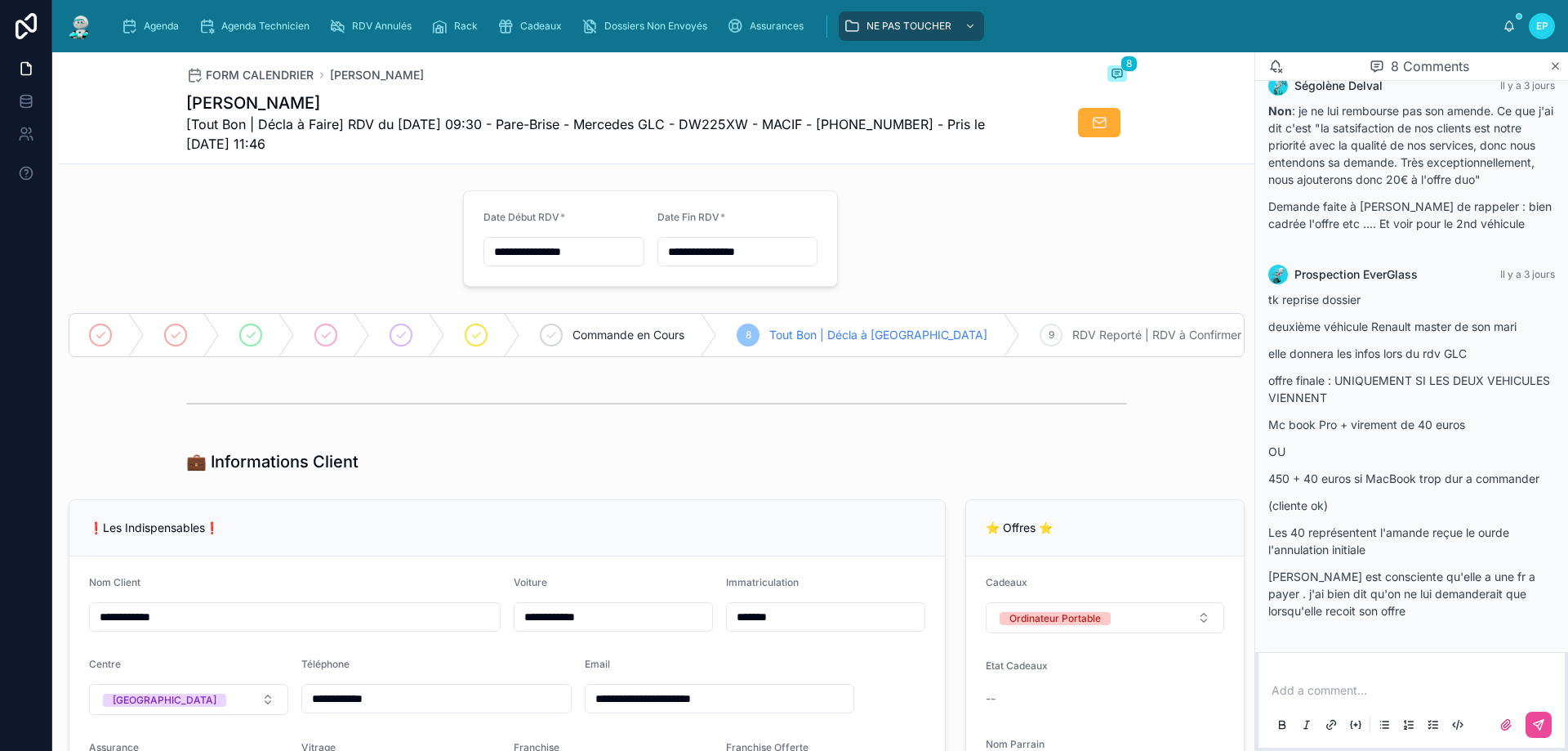
click at [1358, 693] on p at bounding box center [1415, 690] width 287 height 17
click at [1312, 692] on p at bounding box center [1415, 690] width 287 height 17
click at [1534, 724] on icon at bounding box center [1539, 724] width 13 height 13
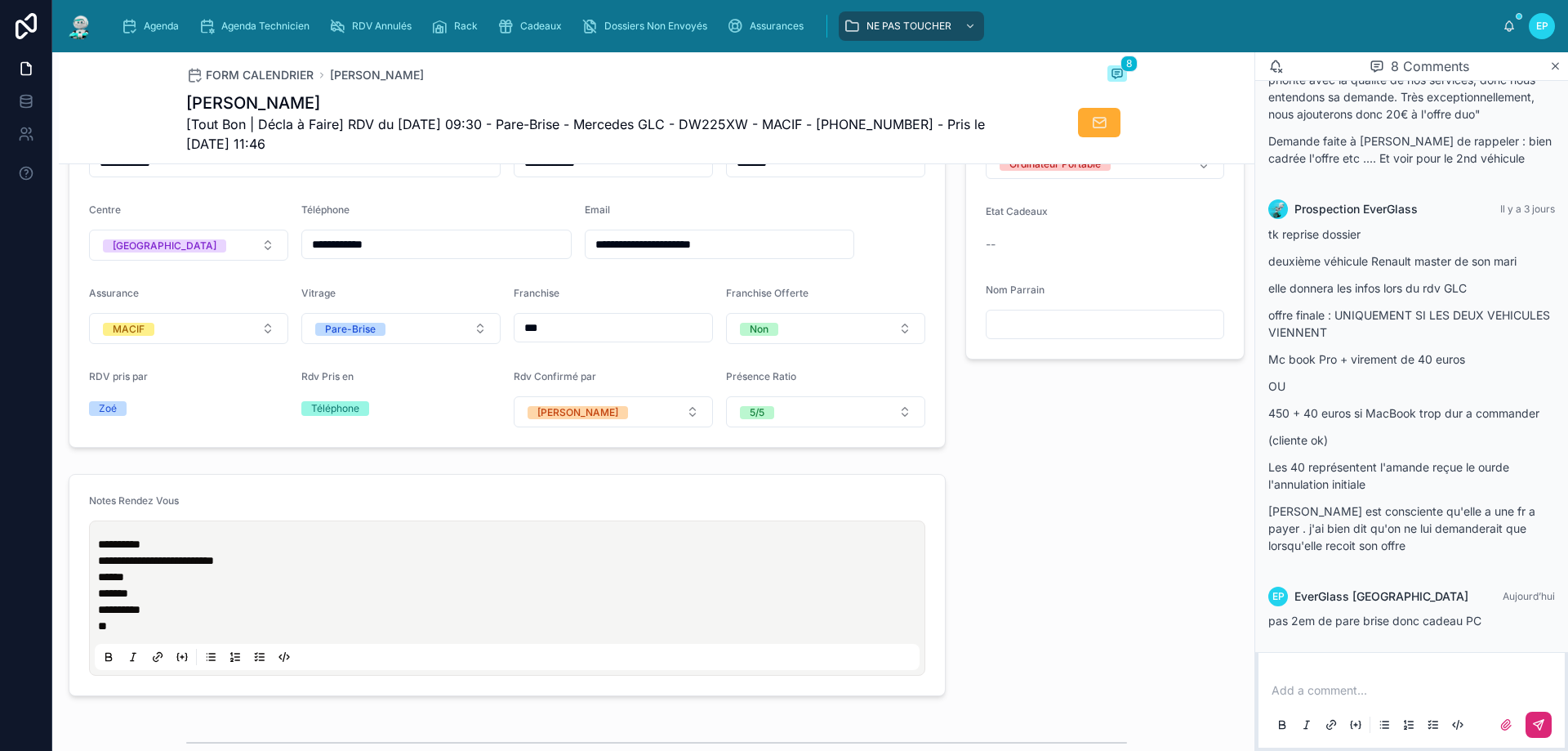
scroll to position [164, 0]
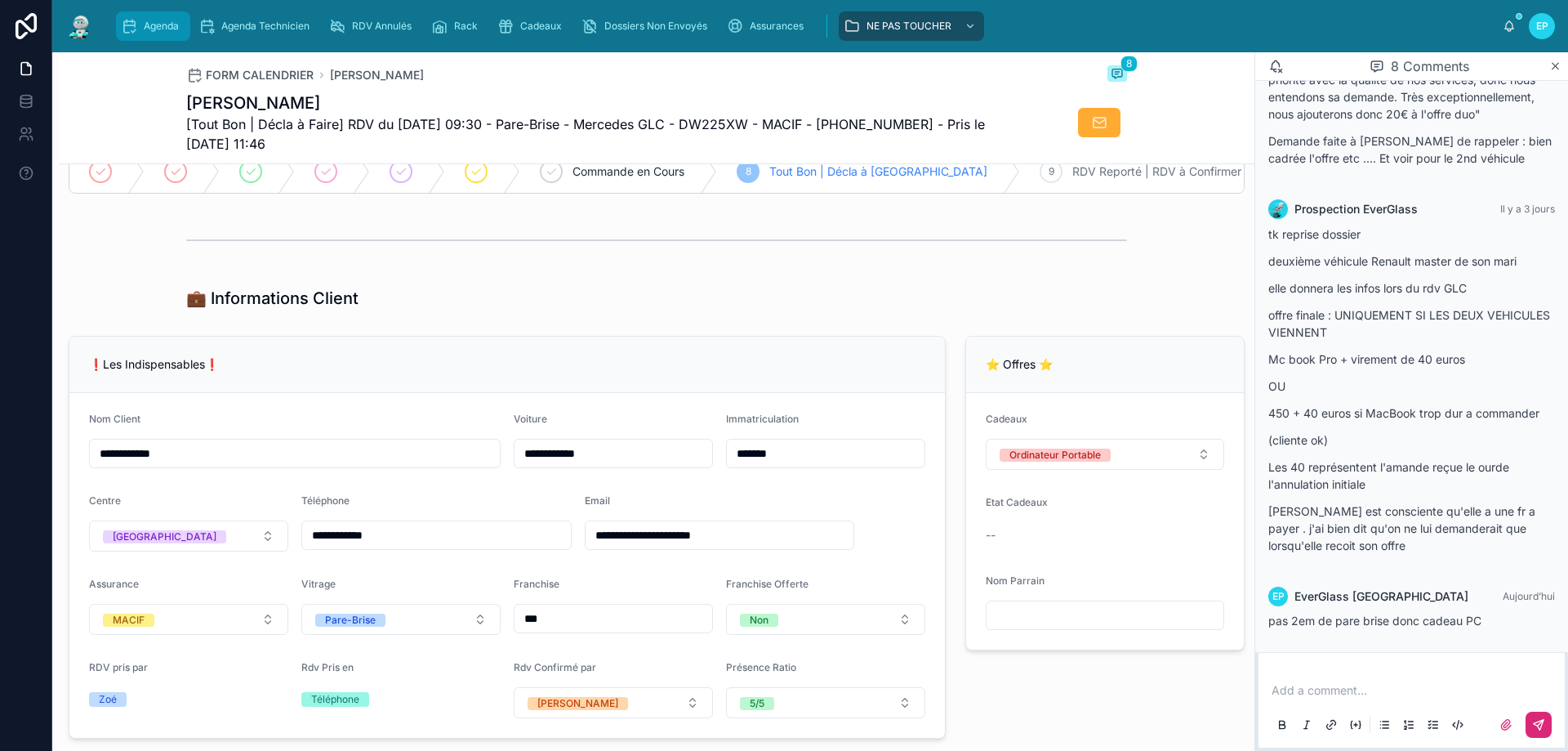
click at [152, 33] on div "Agenda" at bounding box center [153, 26] width 64 height 26
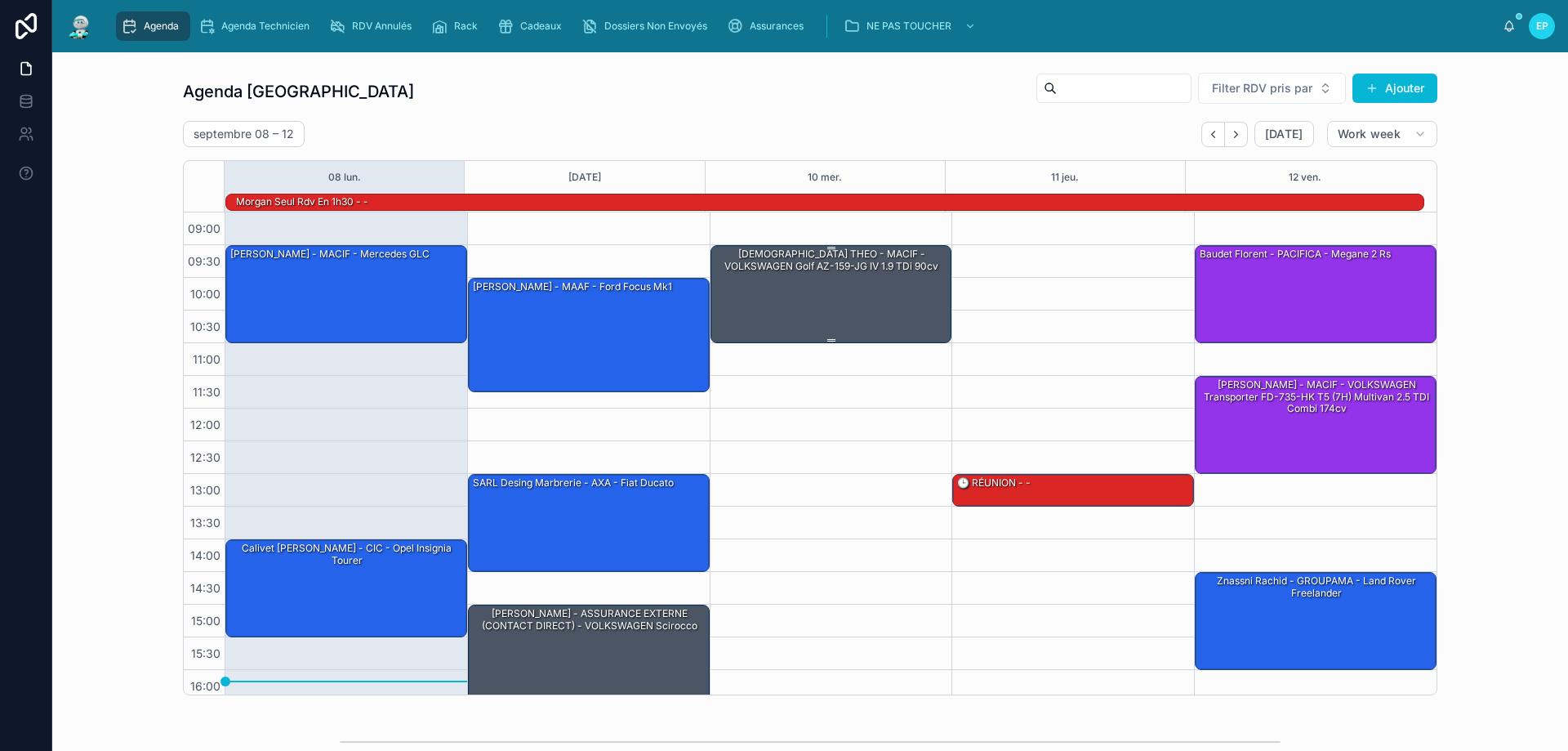
click at [116, 12] on link "Agenda" at bounding box center [153, 26] width 74 height 29
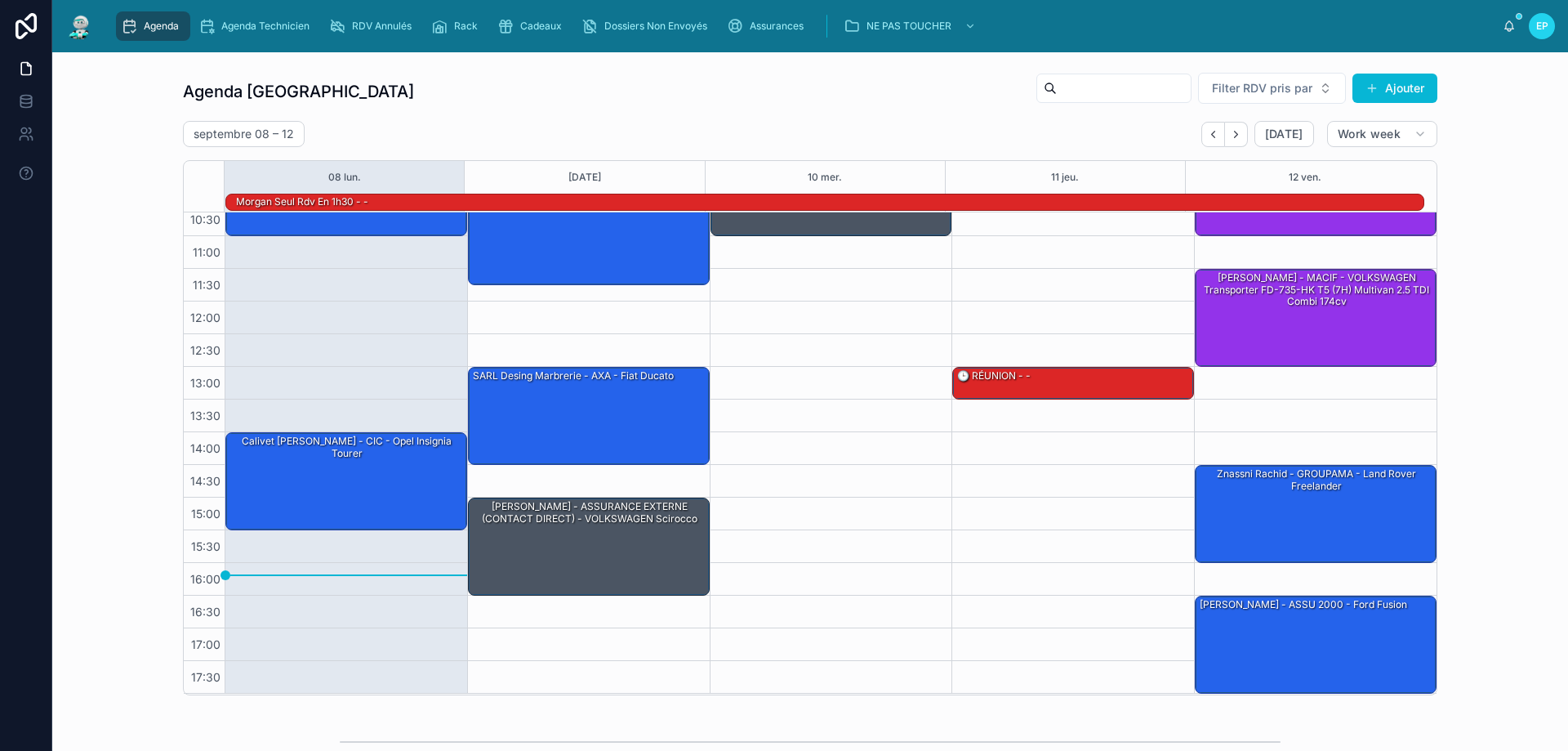
click at [765, 340] on div "09:30 – 11:00 BELKACEM THEO - MACIF - VOLKSWAGEN Golf AZ-159-JG IV 1.9 TDi 90cv" at bounding box center [831, 399] width 243 height 588
click at [809, 280] on div "09:30 – 11:00 BELKACEM THEO - MACIF - VOLKSWAGEN Golf AZ-159-JG IV 1.9 TDi 90cv" at bounding box center [831, 399] width 243 height 588
click at [339, 479] on div "Calivet [PERSON_NAME] - CIC - opel insignia tourer" at bounding box center [347, 481] width 237 height 95
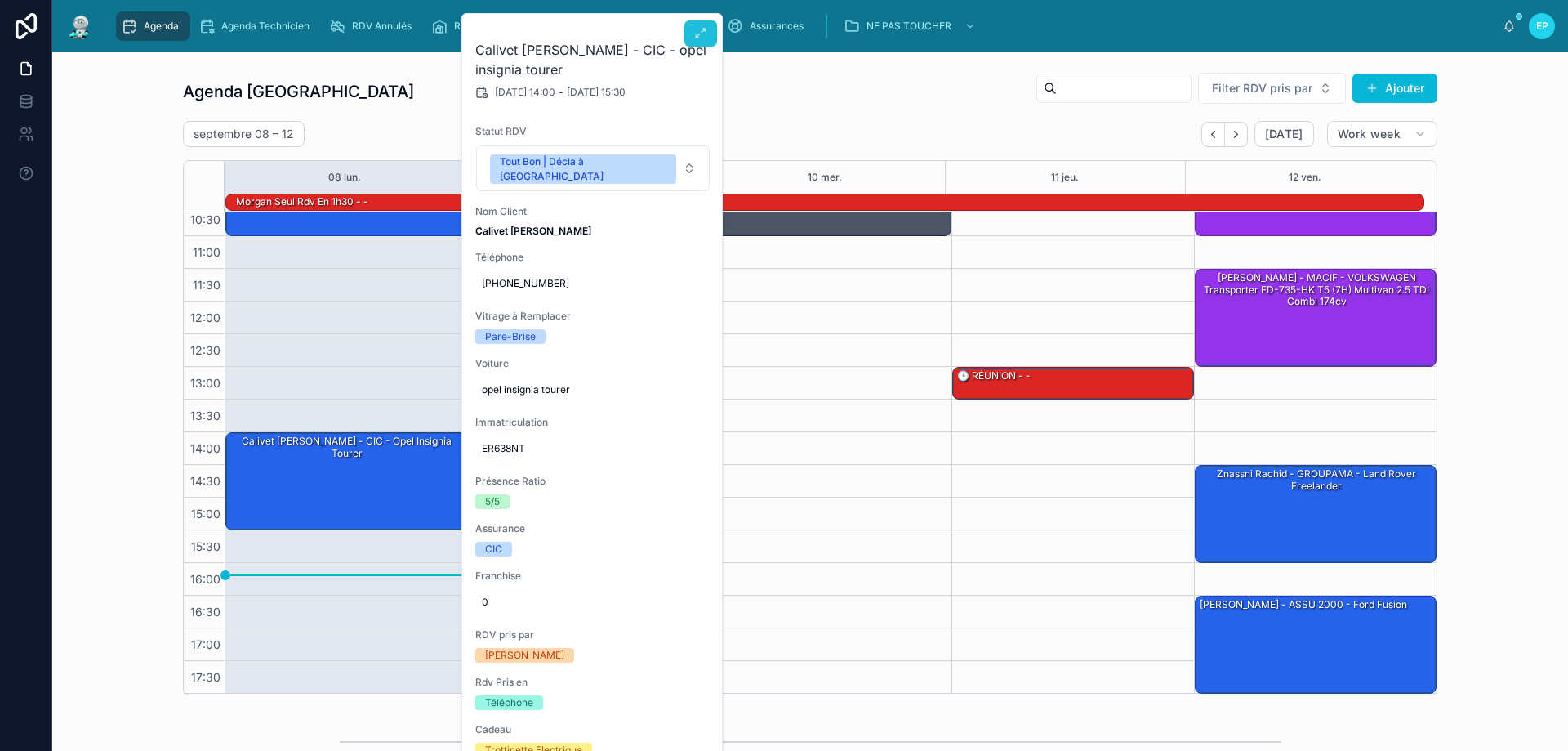
click at [698, 33] on icon at bounding box center [701, 33] width 13 height 13
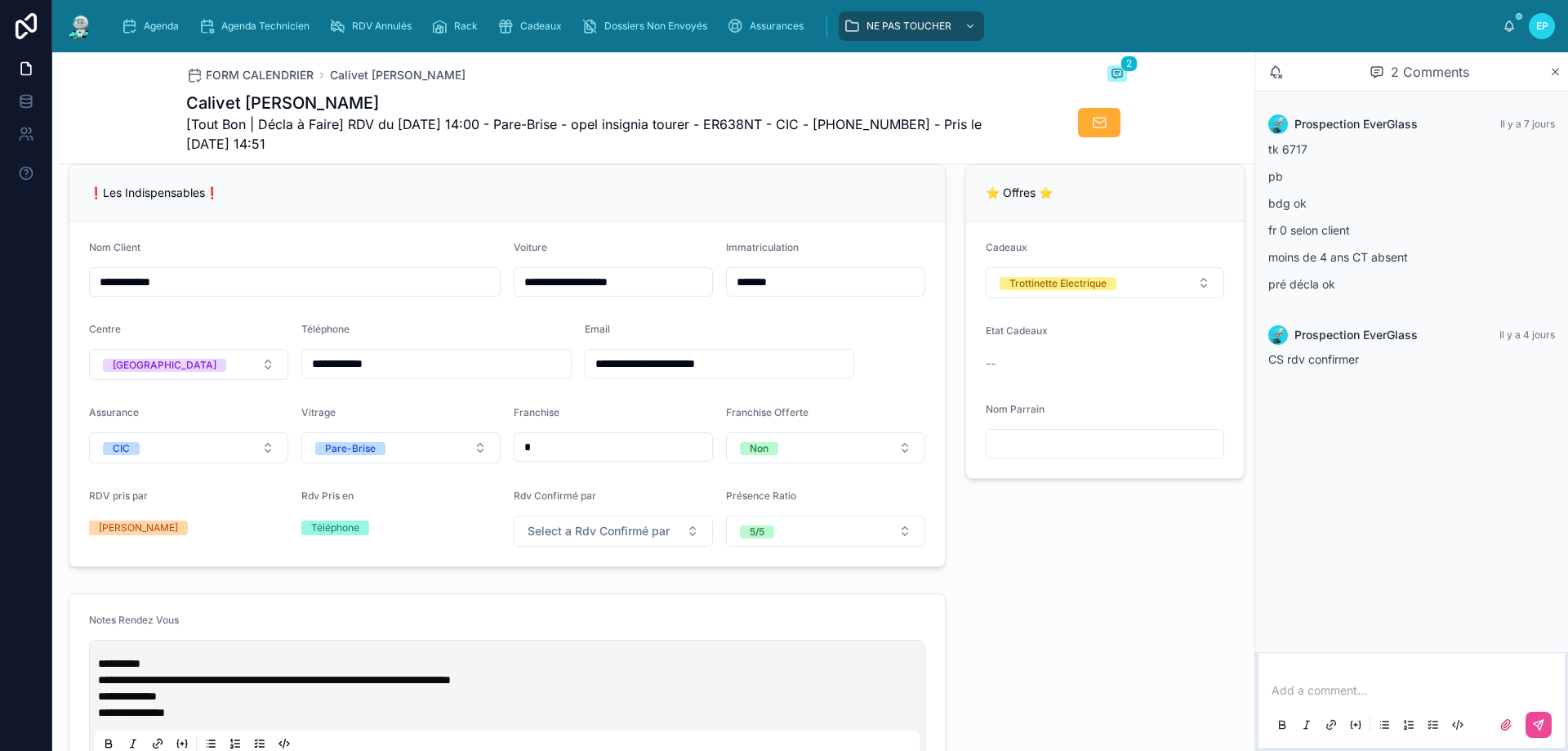
scroll to position [327, 0]
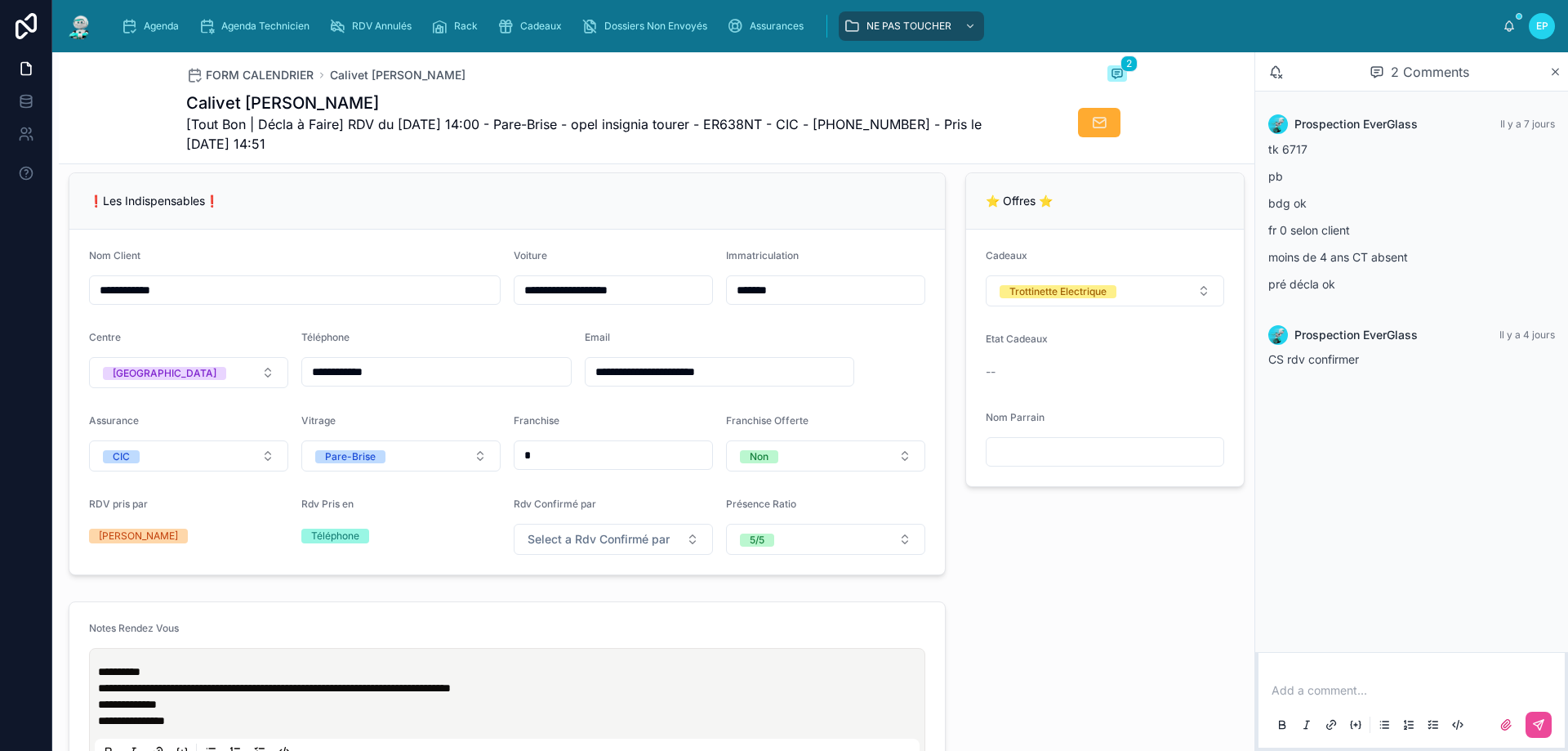
click at [352, 382] on input "**********" at bounding box center [436, 371] width 269 height 23
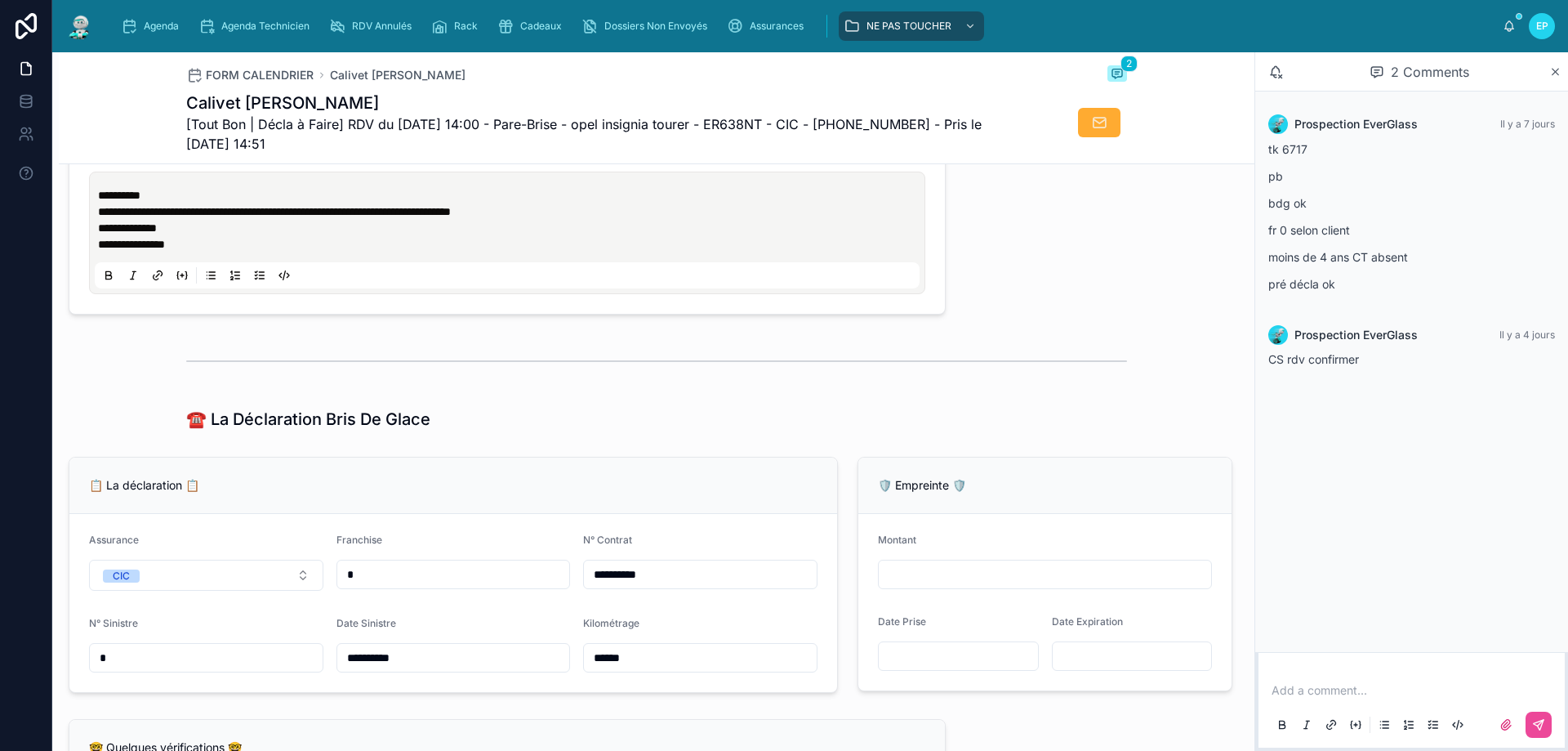
scroll to position [817, 0]
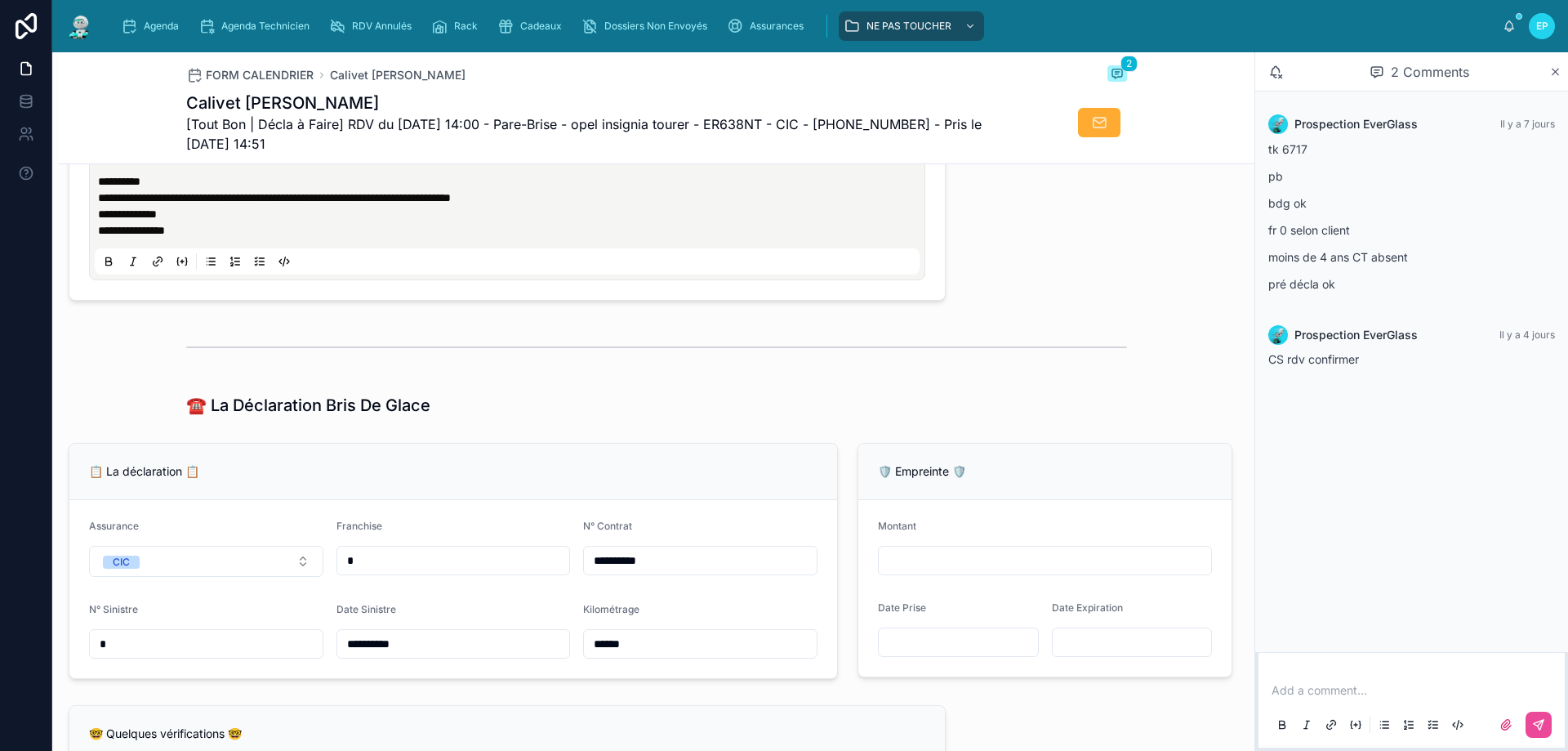
click at [160, 648] on input "*" at bounding box center [206, 643] width 233 height 23
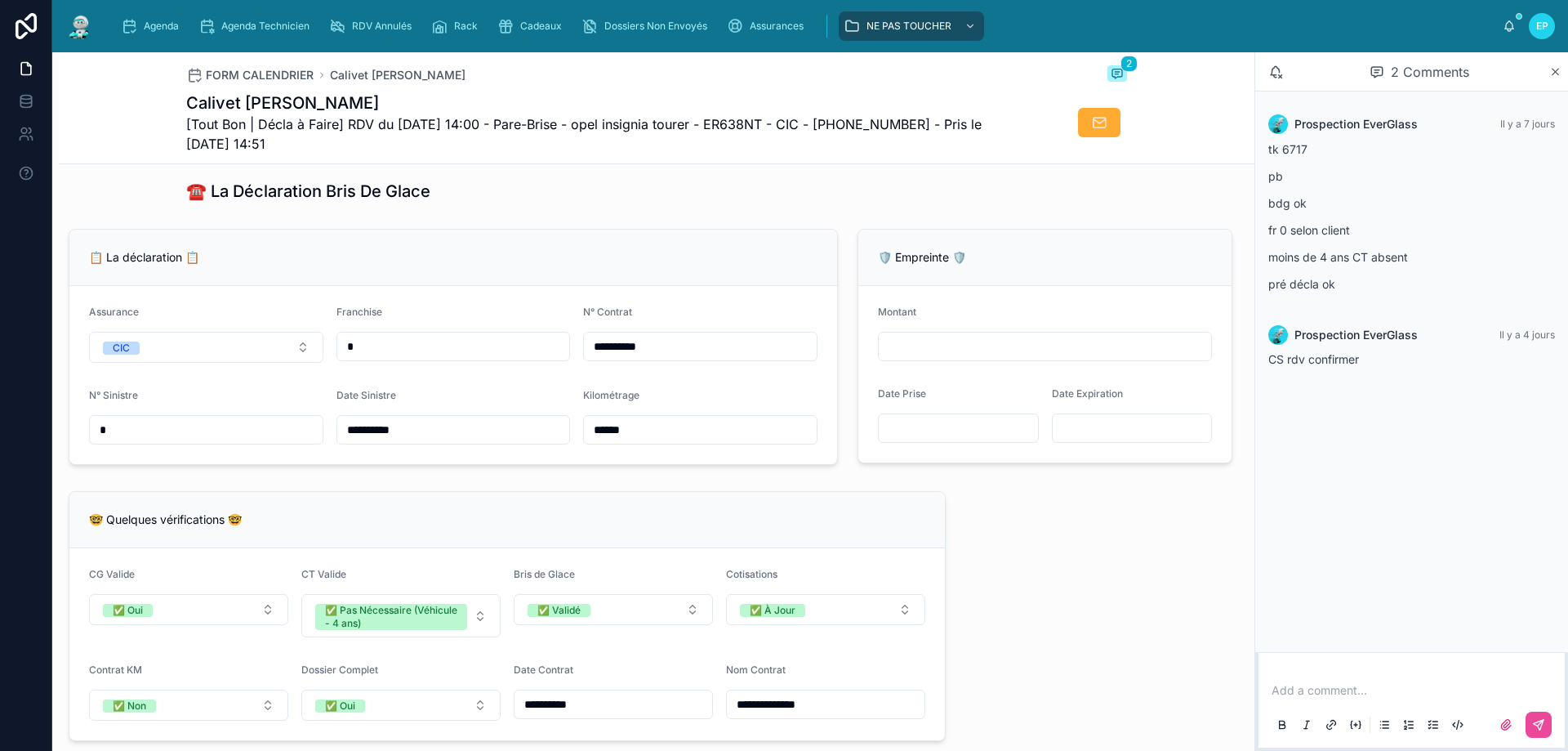
scroll to position [1062, 0]
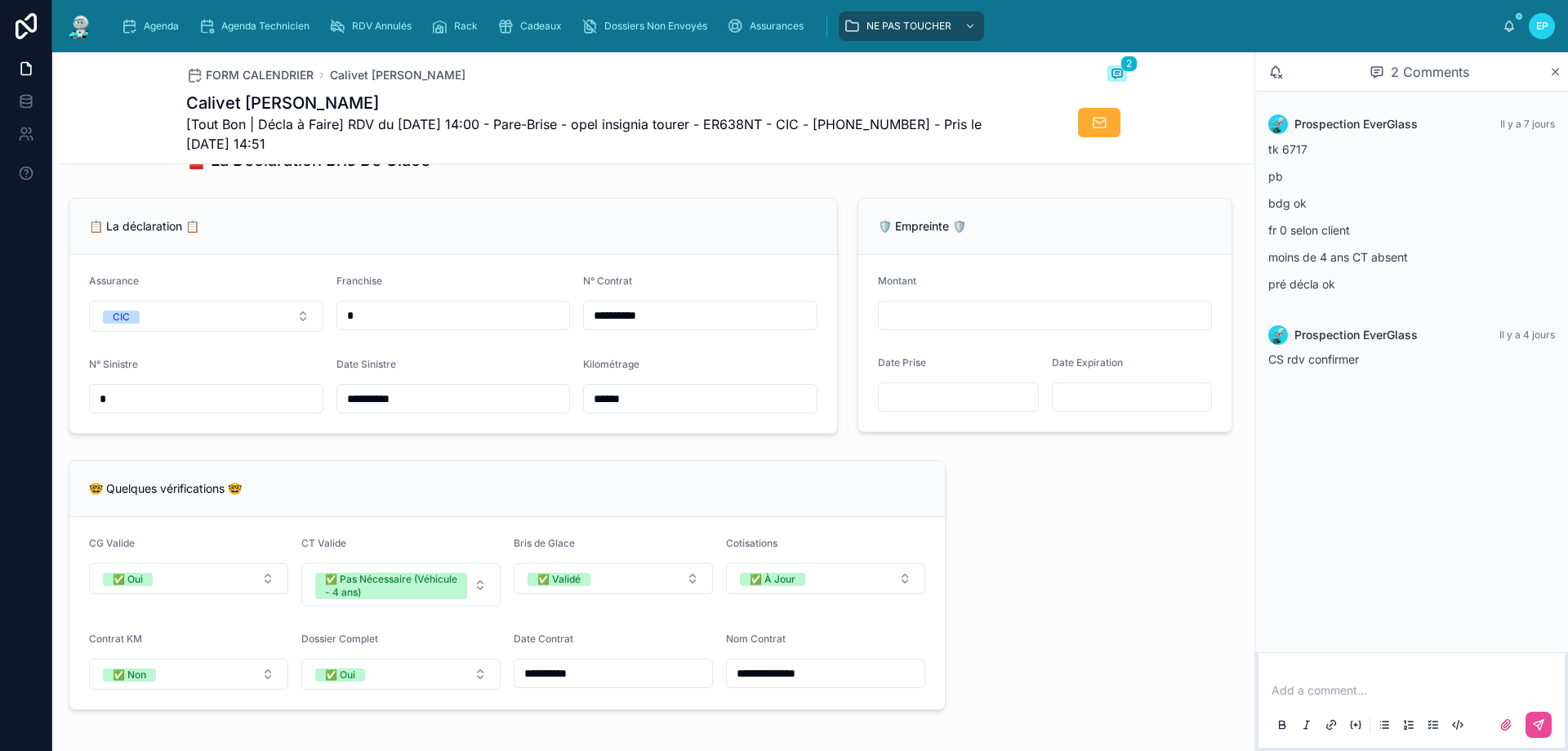
click at [156, 403] on input "*" at bounding box center [206, 398] width 233 height 23
click at [109, 405] on input "text" at bounding box center [206, 398] width 233 height 23
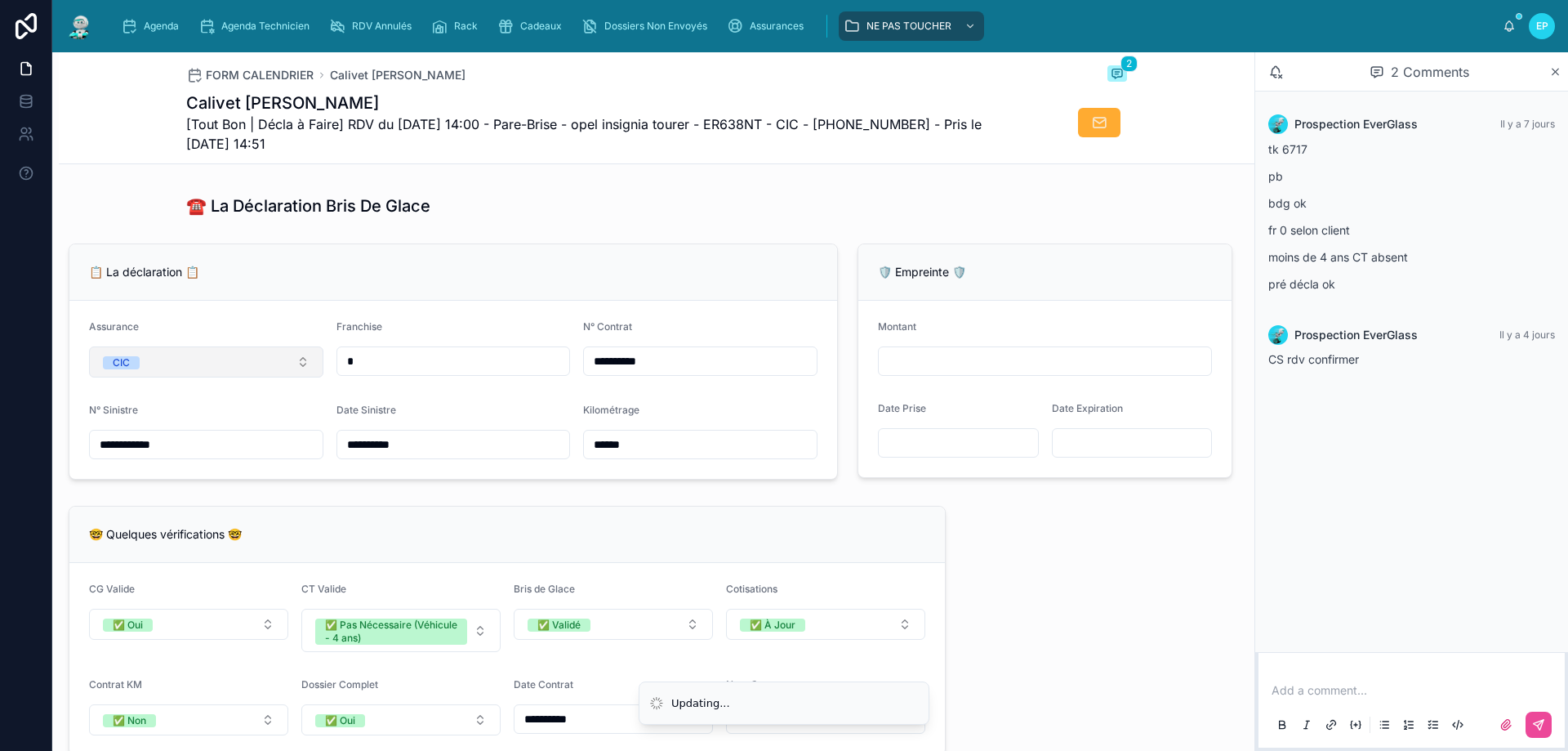
scroll to position [980, 0]
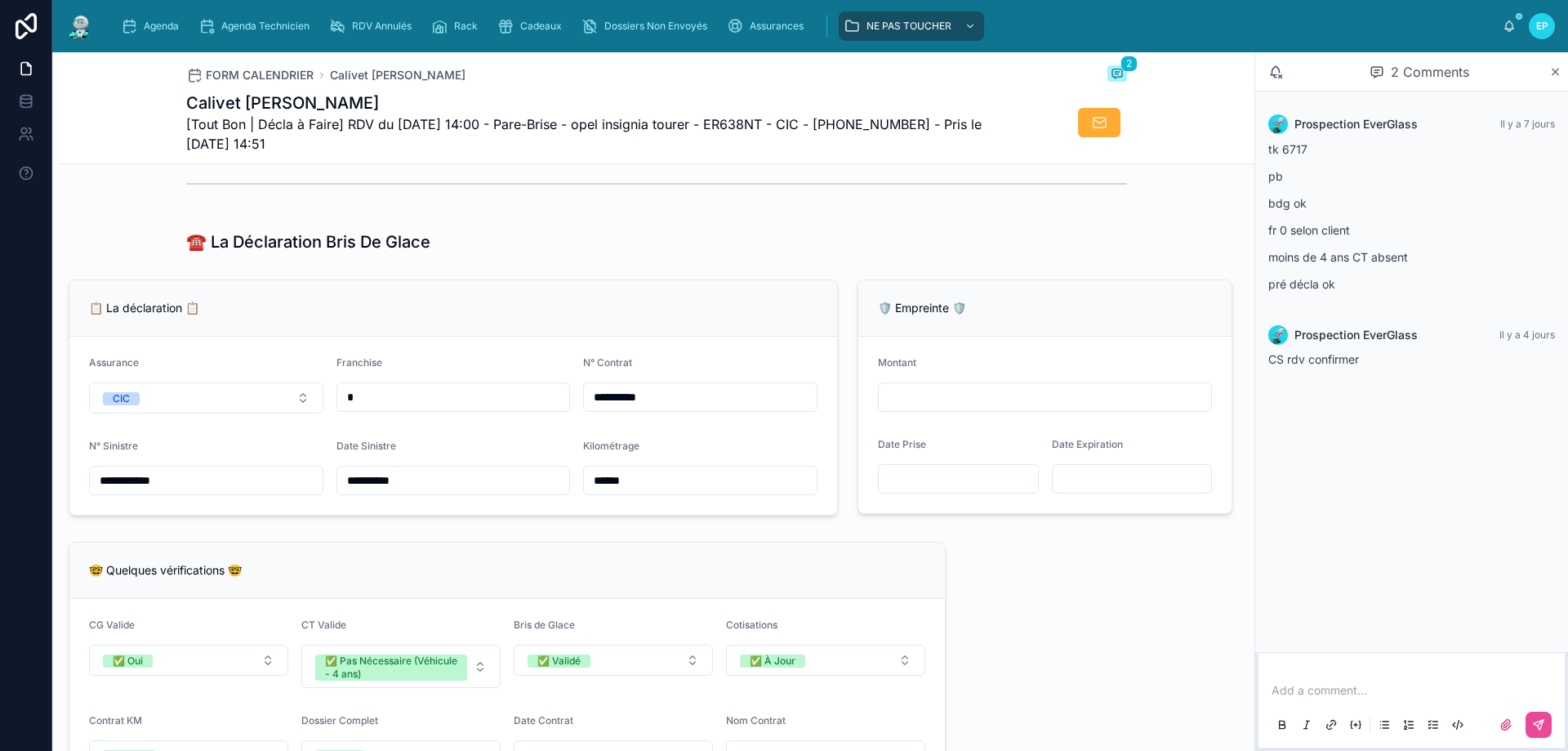
type input "**********"
drag, startPoint x: 460, startPoint y: 278, endPoint x: 447, endPoint y: 275, distance: 13.3
click at [461, 277] on div "**********" at bounding box center [656, 654] width 1196 height 2901
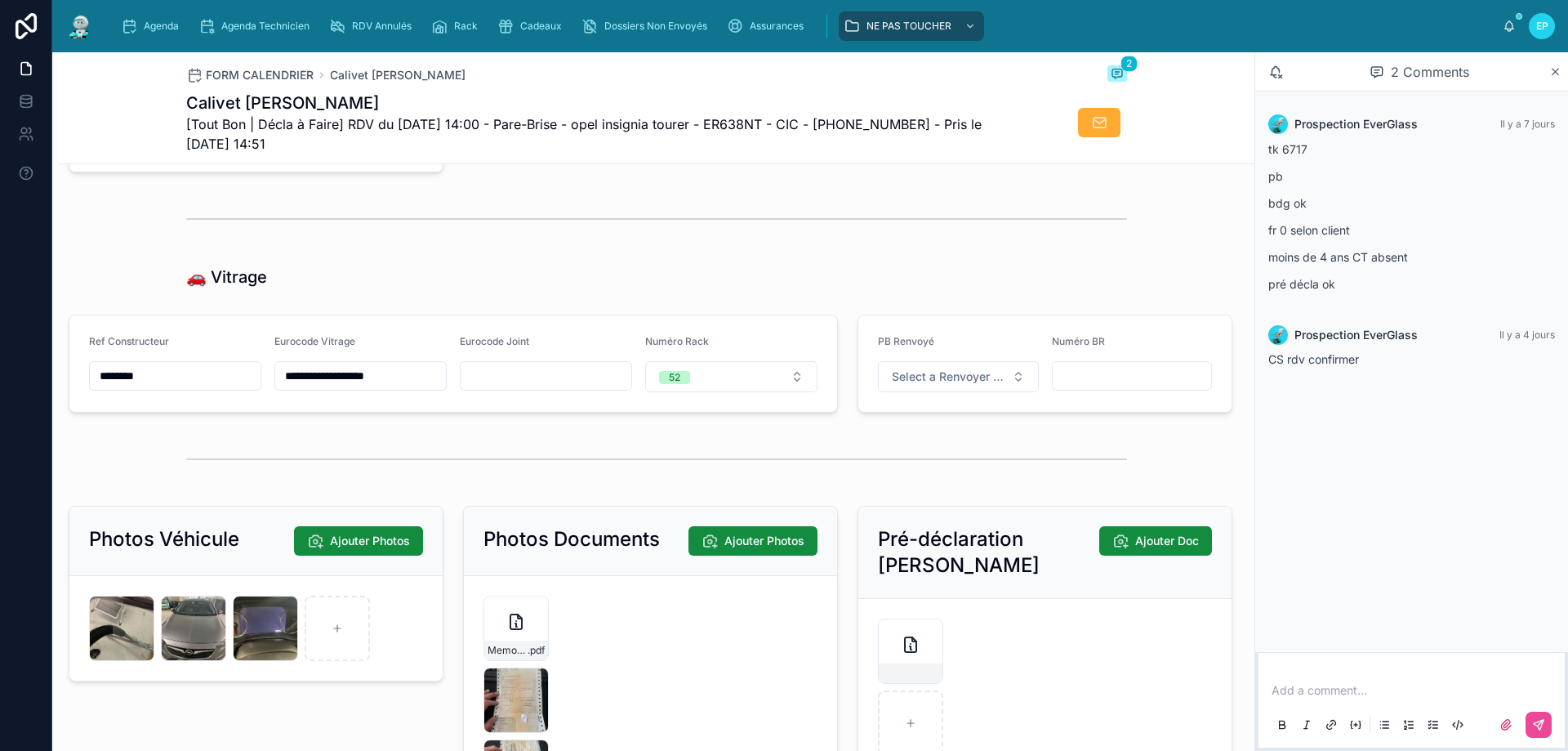
scroll to position [735, 0]
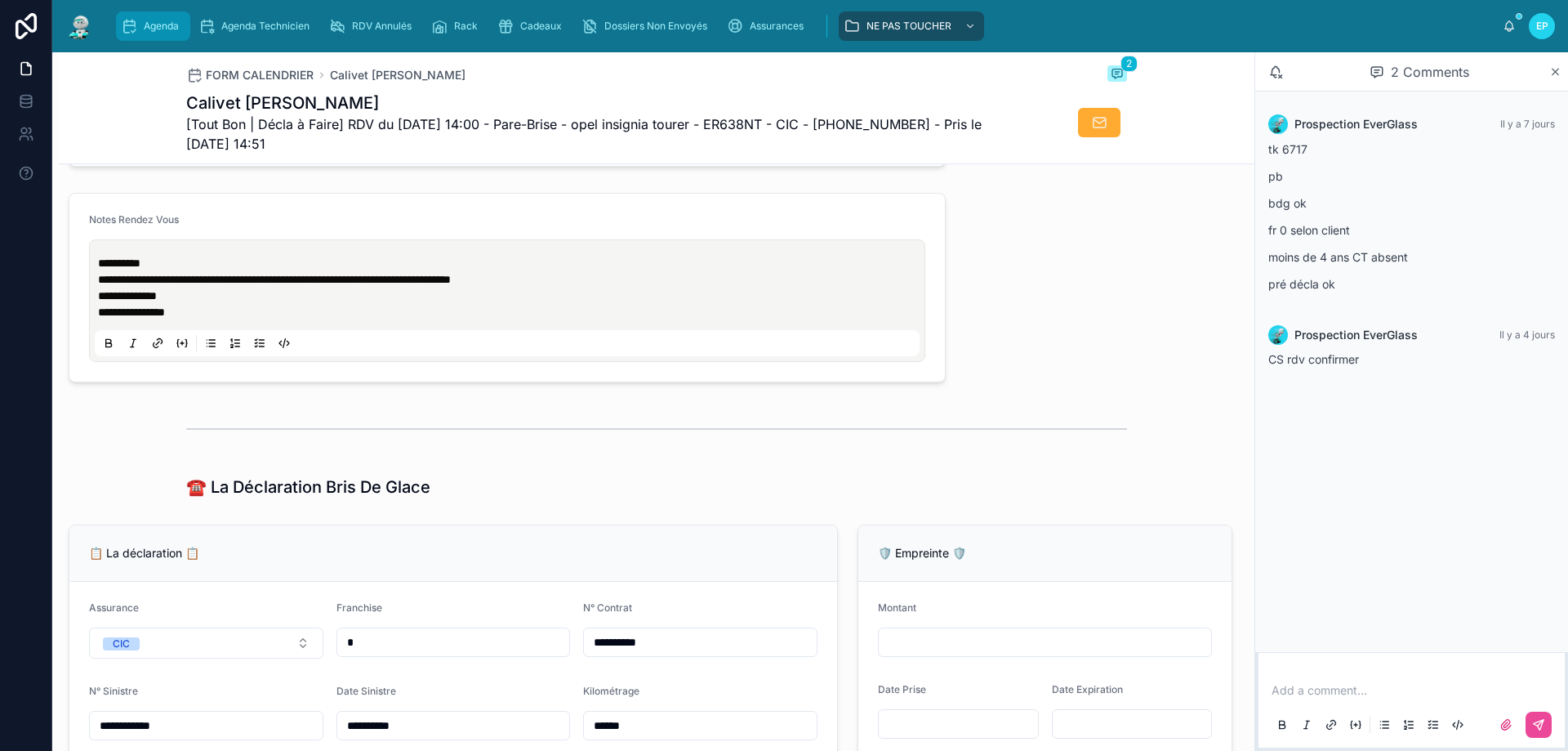
drag, startPoint x: 149, startPoint y: 29, endPoint x: 169, endPoint y: 25, distance: 20.4
click at [152, 29] on span "Agenda" at bounding box center [161, 26] width 35 height 13
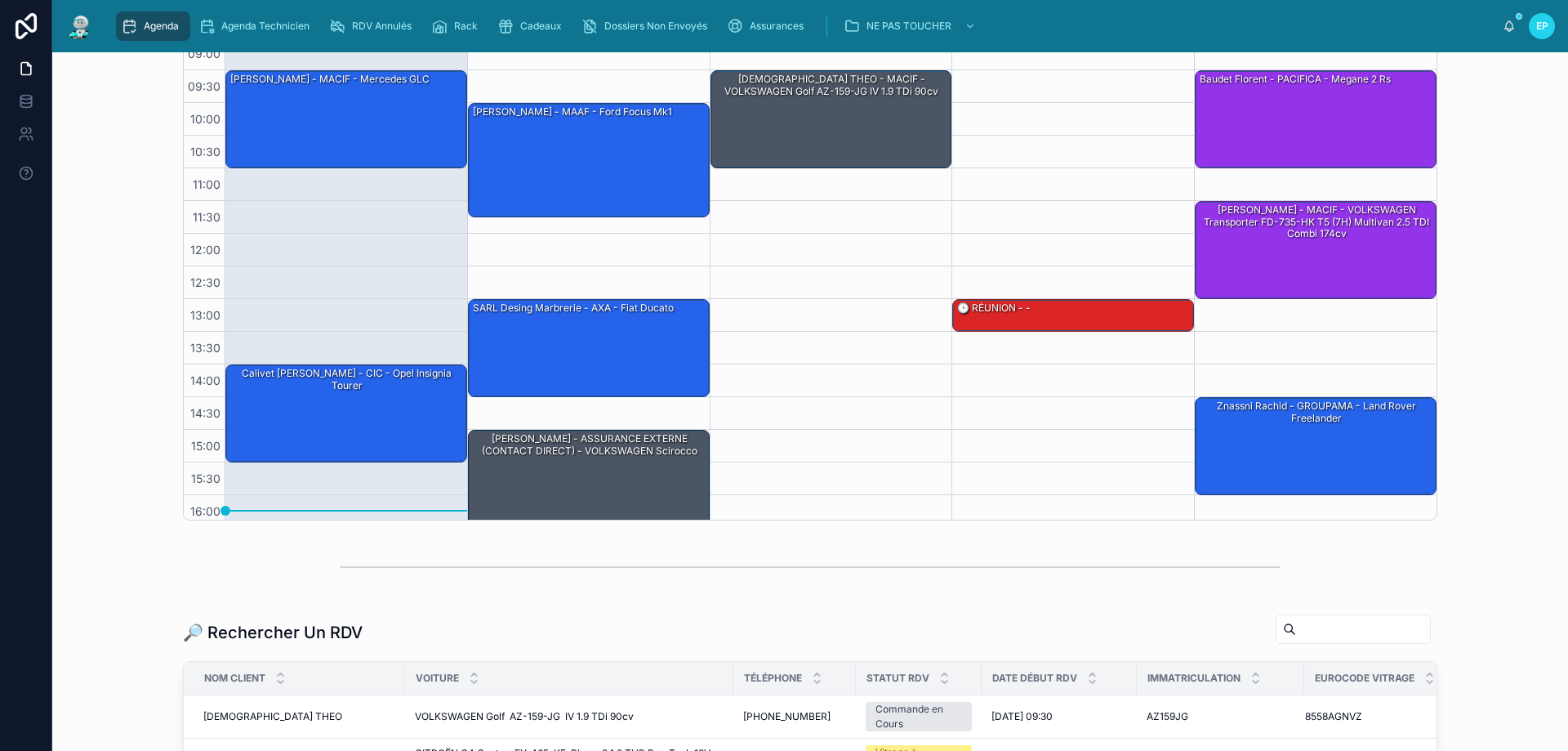
scroll to position [423, 0]
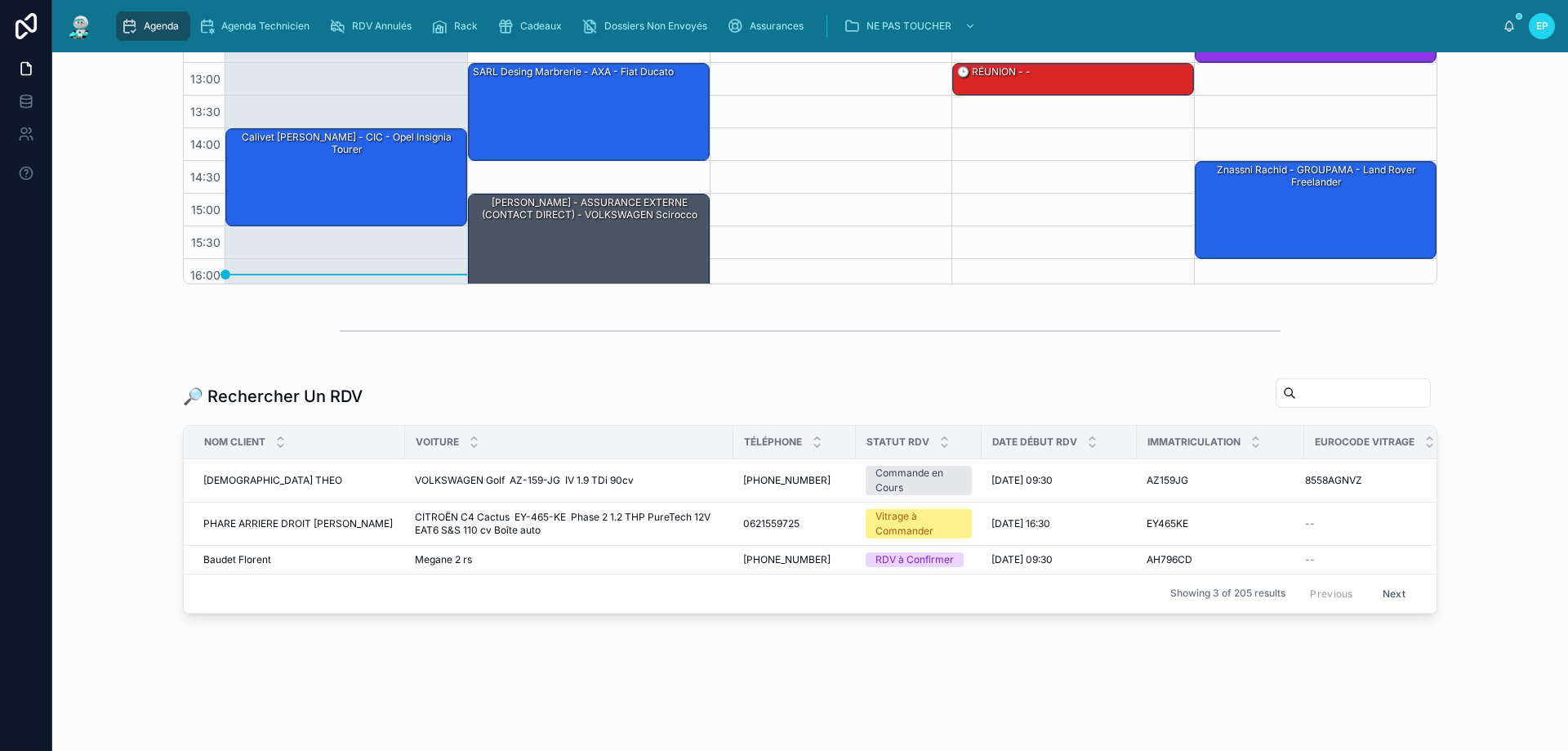
click at [1307, 381] on input "text" at bounding box center [1363, 392] width 134 height 23
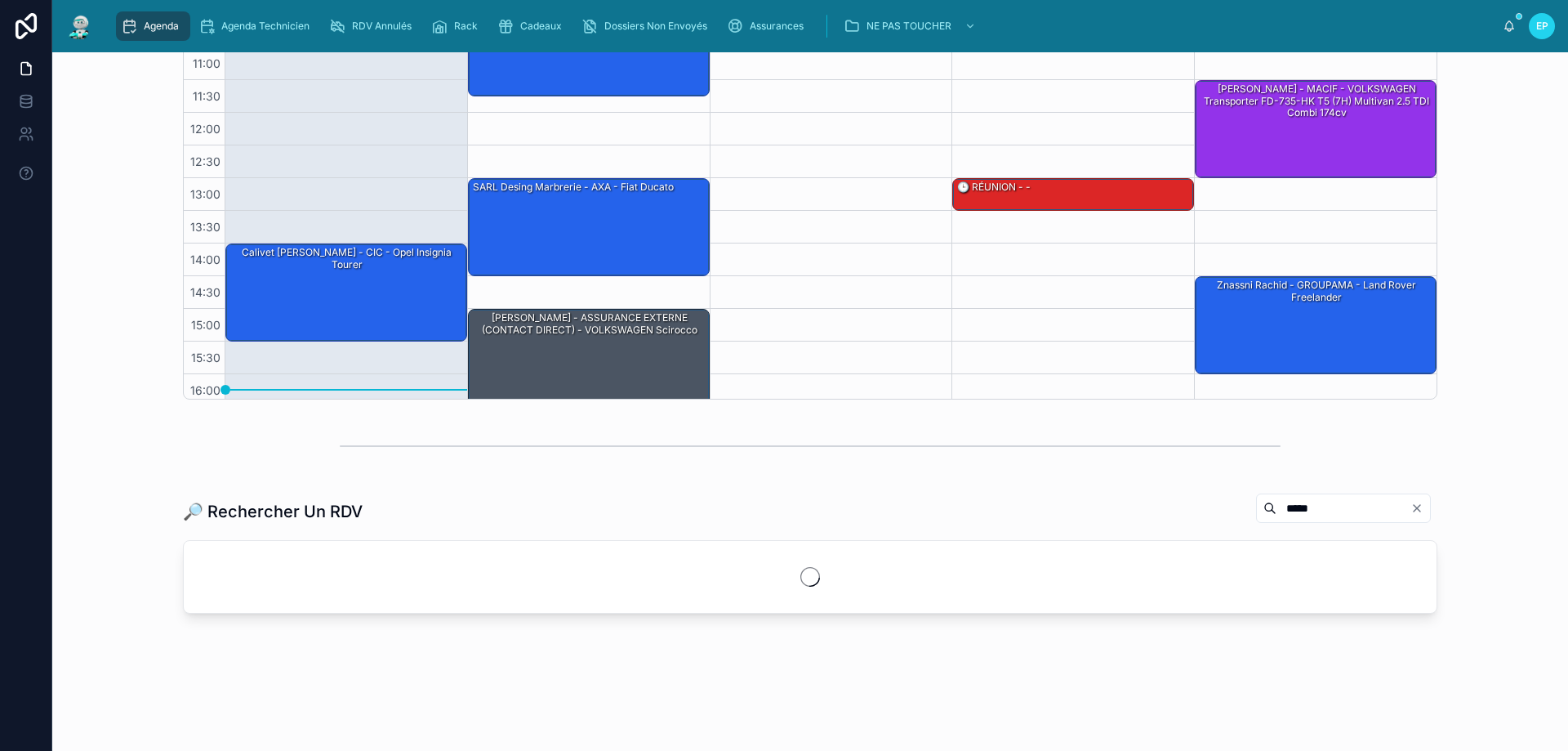
scroll to position [348, 0]
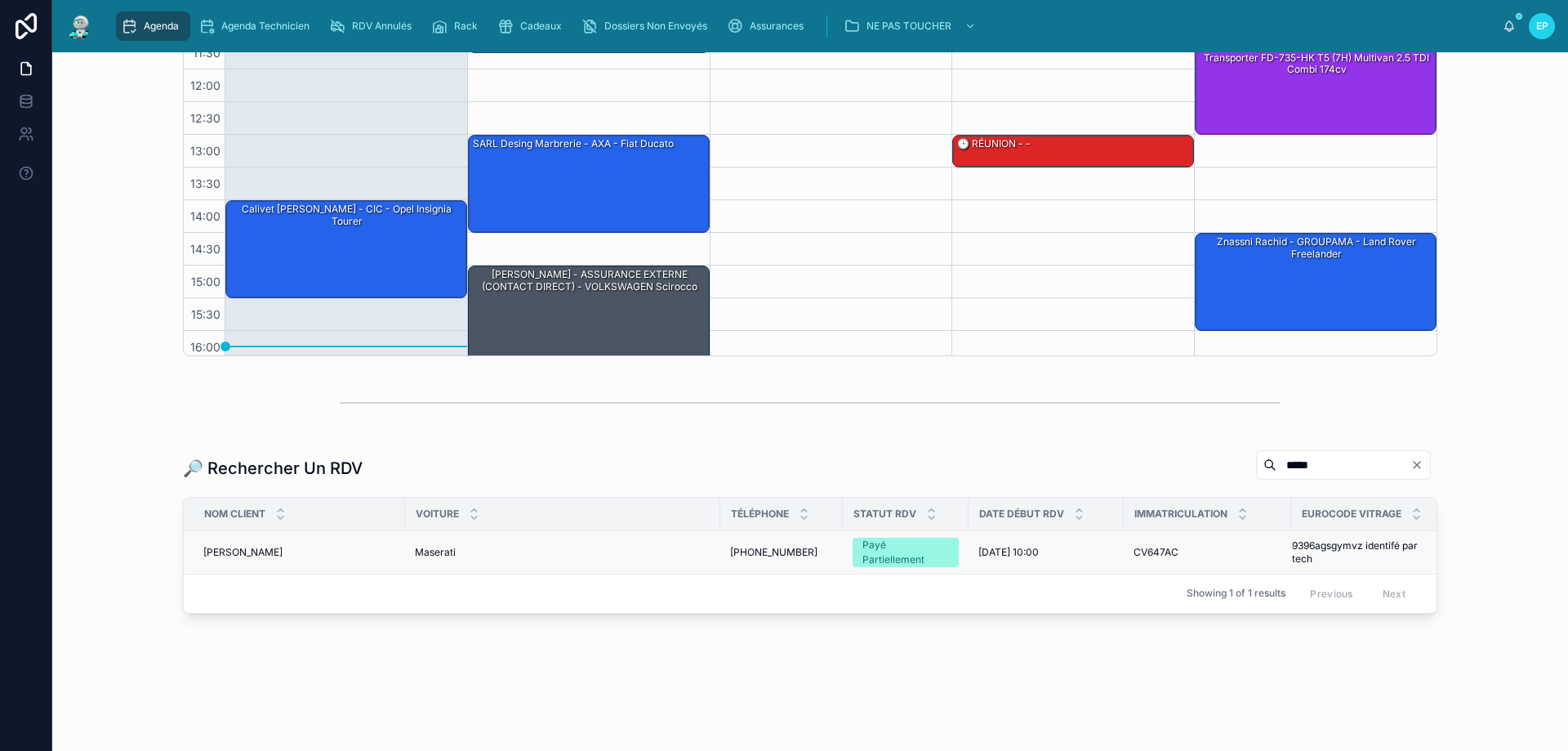
type input "*****"
click at [445, 546] on span "Maserati" at bounding box center [435, 552] width 41 height 13
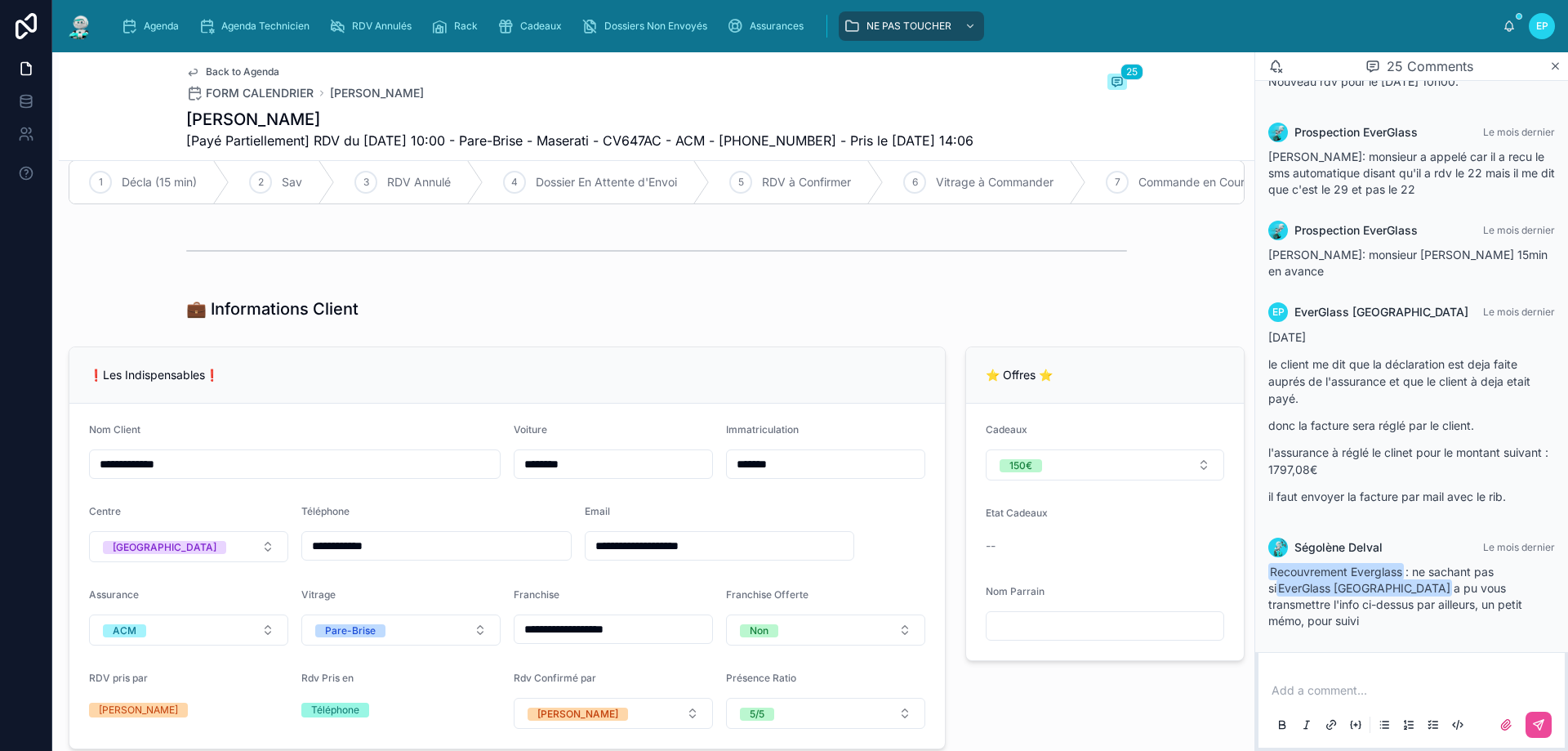
scroll to position [164, 0]
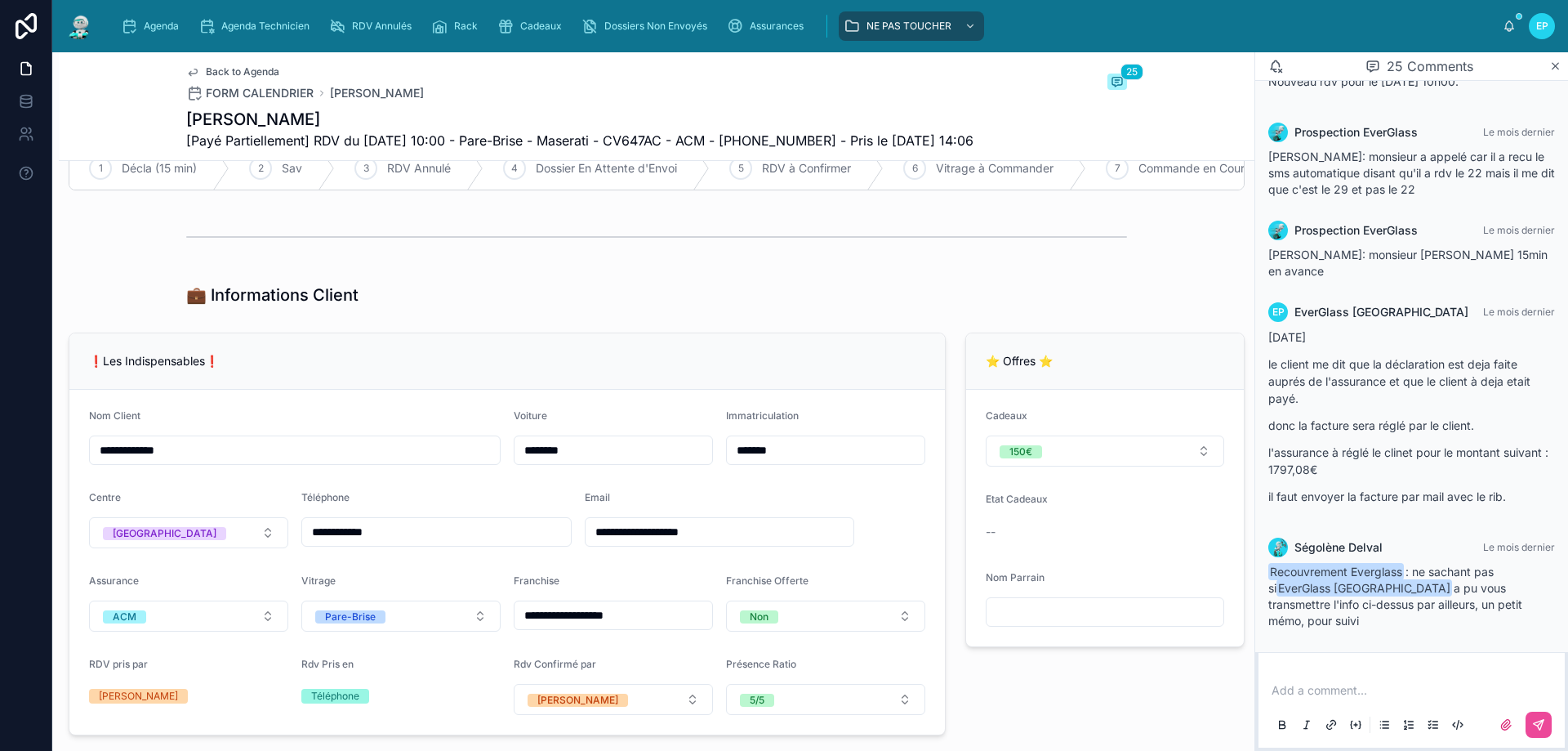
click at [1321, 698] on div "Add a comment..." at bounding box center [1412, 707] width 287 height 68
click at [1323, 689] on p at bounding box center [1415, 690] width 287 height 17
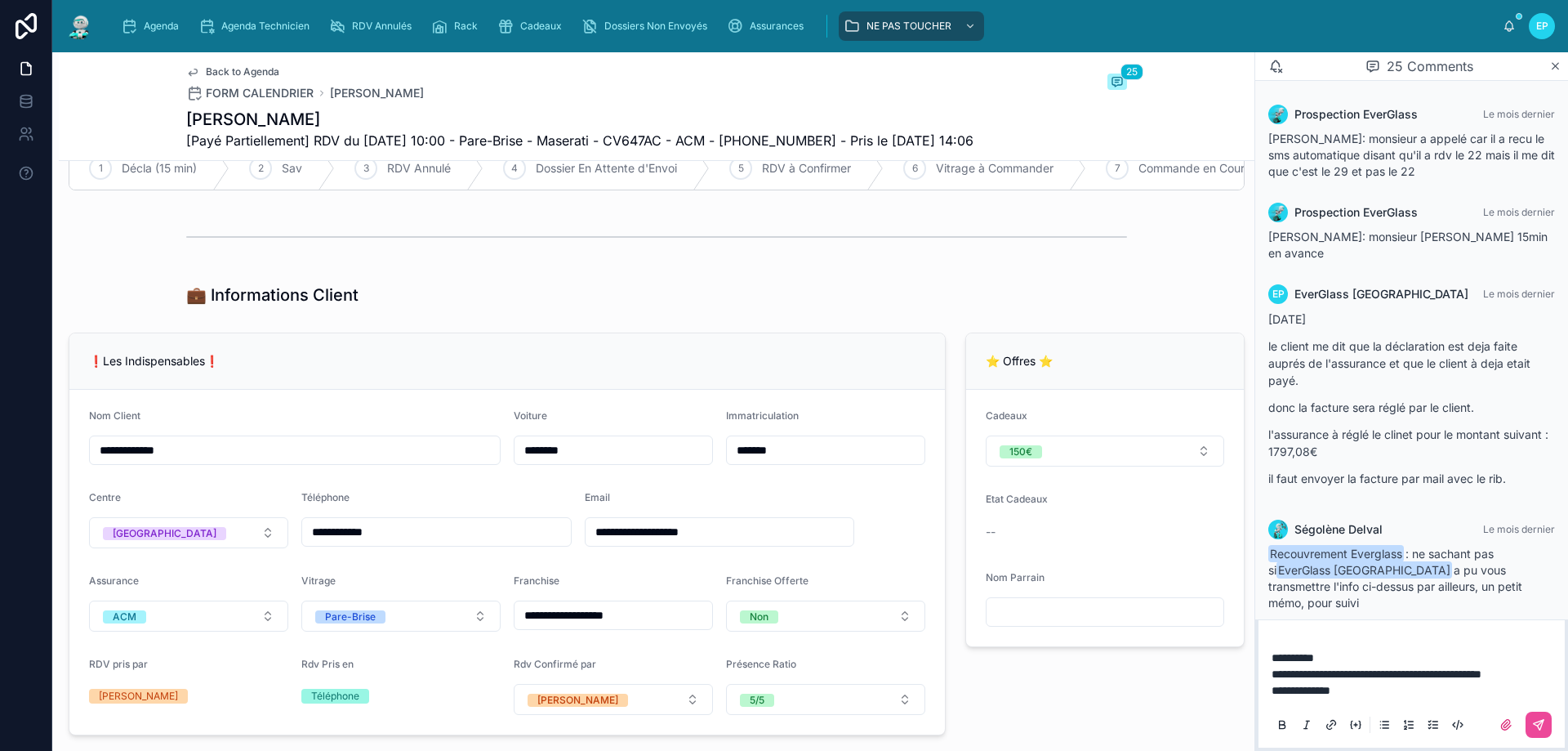
click at [1310, 673] on span "**********" at bounding box center [1377, 674] width 210 height 12
drag, startPoint x: 1410, startPoint y: 673, endPoint x: 1421, endPoint y: 714, distance: 42.4
click at [1411, 673] on span "**********" at bounding box center [1377, 674] width 210 height 12
click at [1542, 726] on icon at bounding box center [1539, 724] width 13 height 13
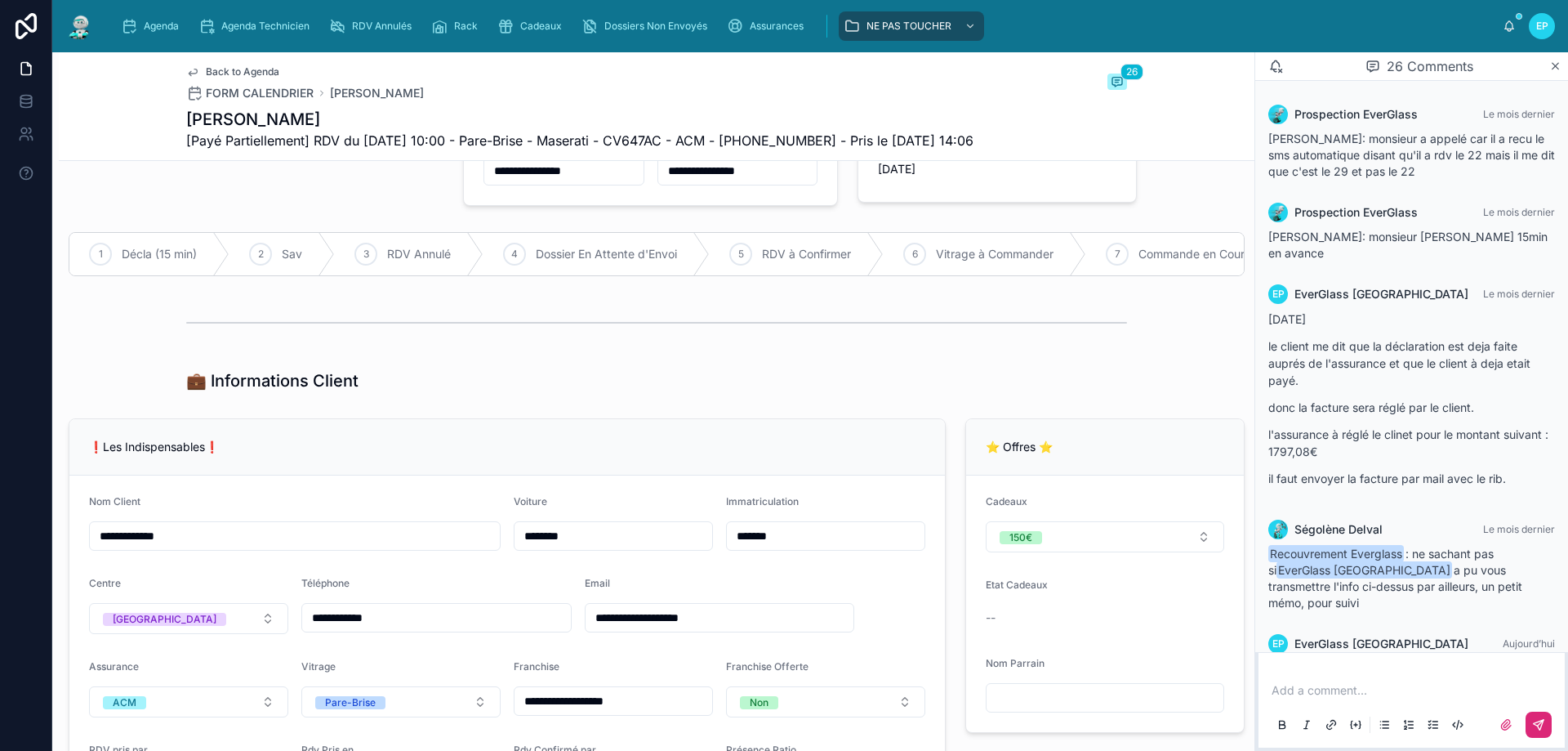
scroll to position [0, 0]
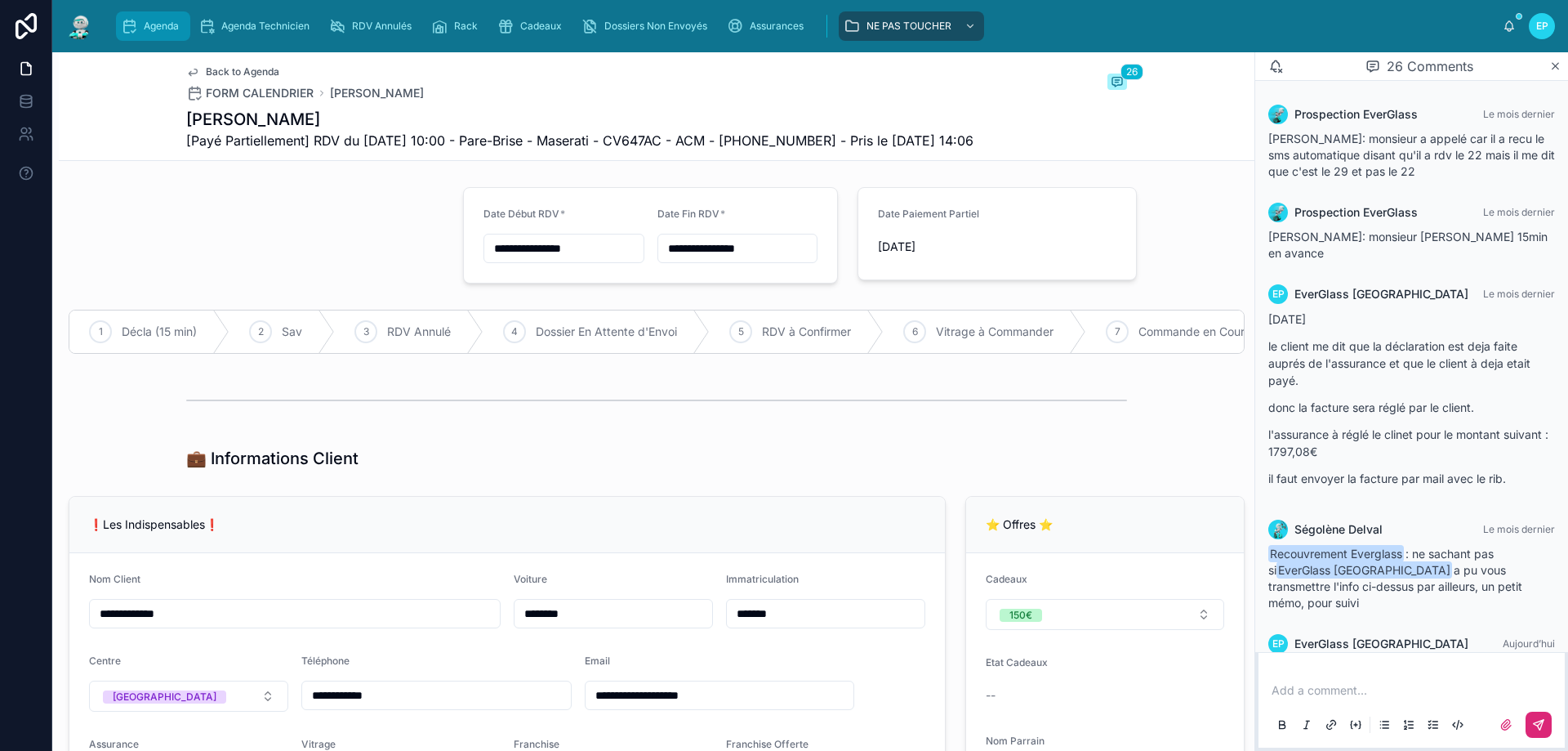
click at [171, 32] on span "Agenda" at bounding box center [161, 26] width 35 height 13
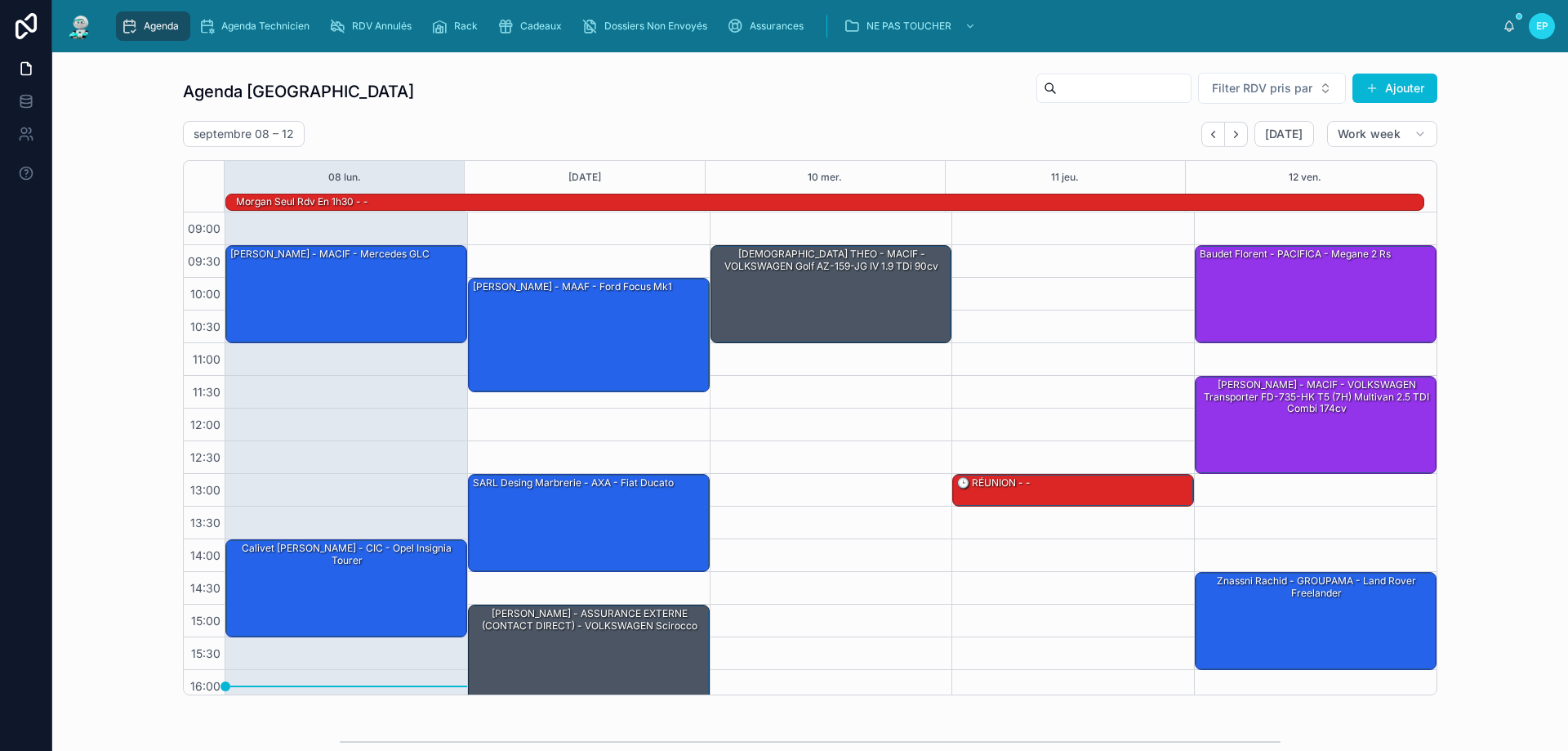
click at [834, 477] on div "09:30 – 11:00 BELKACEM THEO - MACIF - VOLKSWAGEN Golf AZ-159-JG IV 1.9 TDi 90cv" at bounding box center [831, 507] width 243 height 588
